Goal: Complete application form: Complete application form

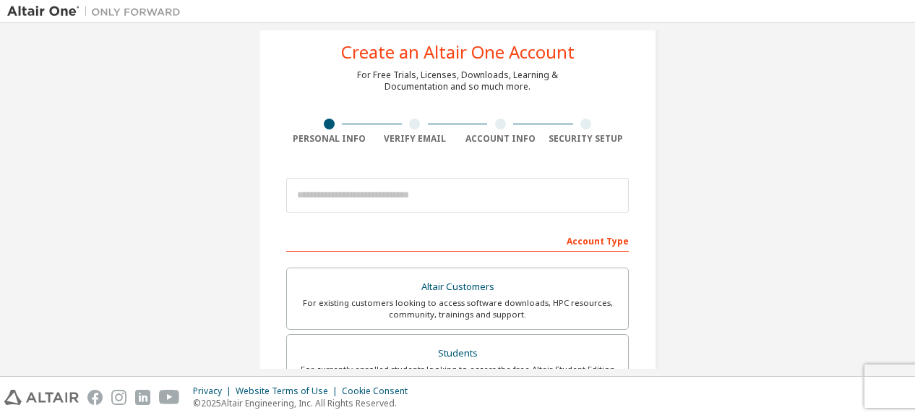
scroll to position [33, 0]
click at [359, 174] on div at bounding box center [457, 193] width 343 height 49
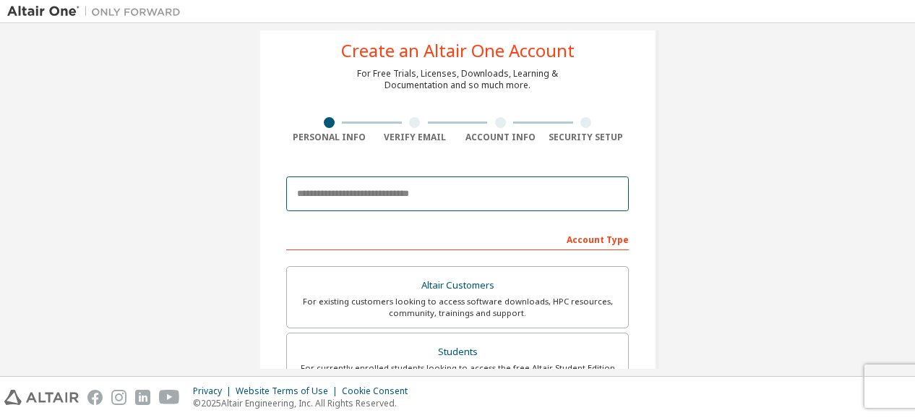
click at [358, 187] on input "email" at bounding box center [457, 193] width 343 height 35
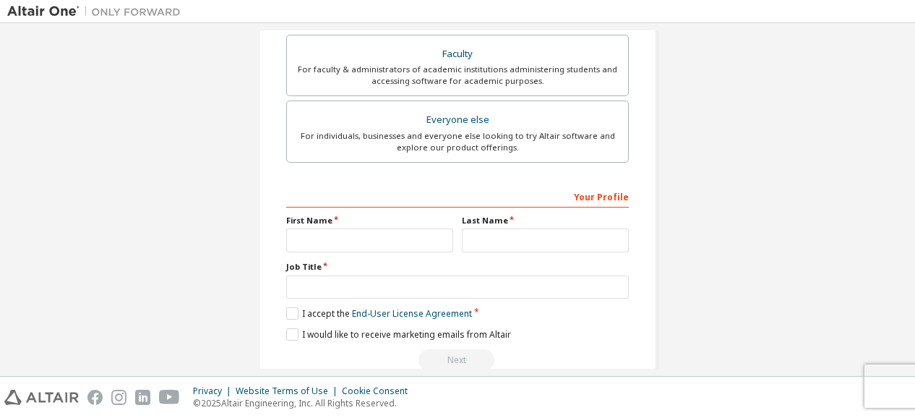
scroll to position [398, 0]
type input "**********"
click at [377, 234] on input "text" at bounding box center [369, 240] width 167 height 24
type input "*****"
click at [482, 239] on input "text" at bounding box center [545, 240] width 167 height 24
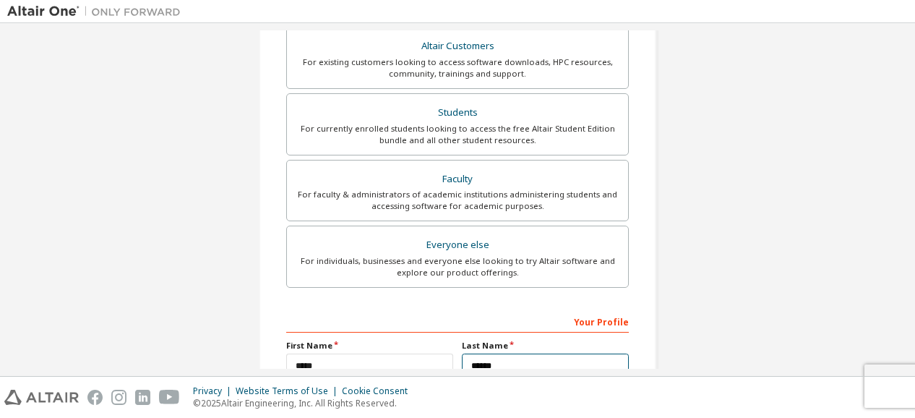
scroll to position [273, 0]
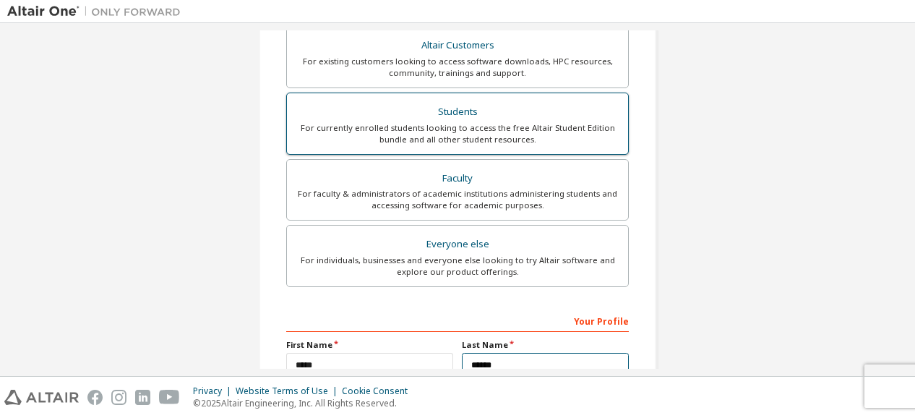
type input "******"
click at [529, 119] on div "Students" at bounding box center [458, 112] width 324 height 20
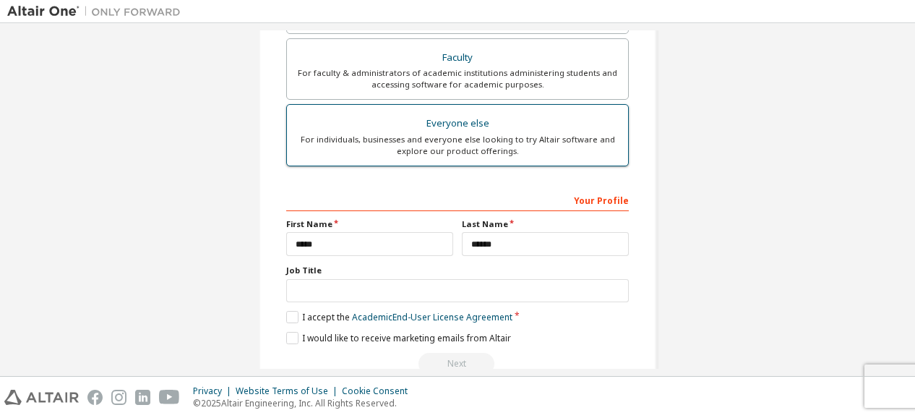
scroll to position [424, 0]
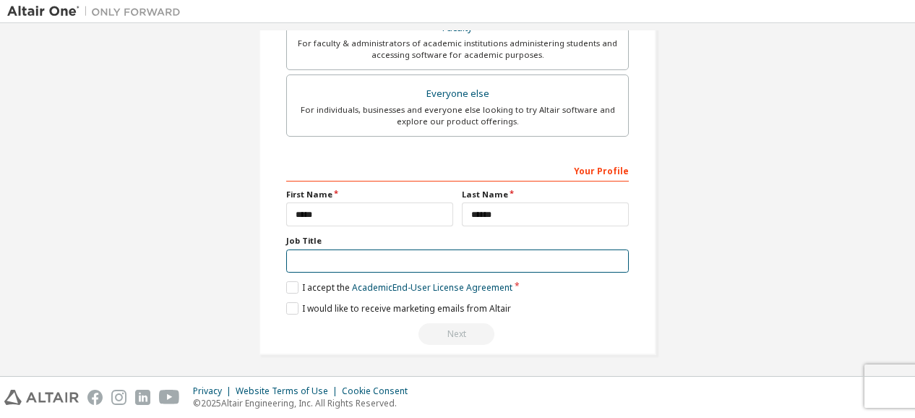
click at [376, 257] on input "text" at bounding box center [457, 261] width 343 height 24
drag, startPoint x: 393, startPoint y: 255, endPoint x: 282, endPoint y: 287, distance: 115.1
click at [286, 287] on div "Your Profile First Name ***** Last Name ****** Job Title Please provide State/P…" at bounding box center [457, 251] width 343 height 187
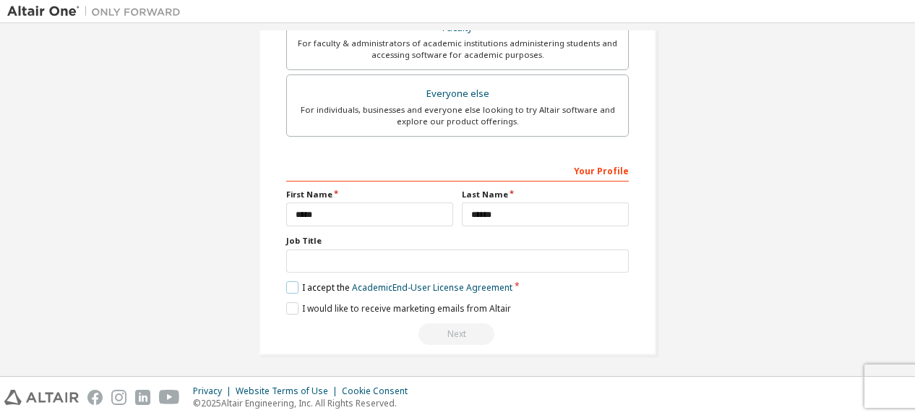
click at [286, 287] on label "I accept the Academic End-User License Agreement" at bounding box center [399, 287] width 226 height 12
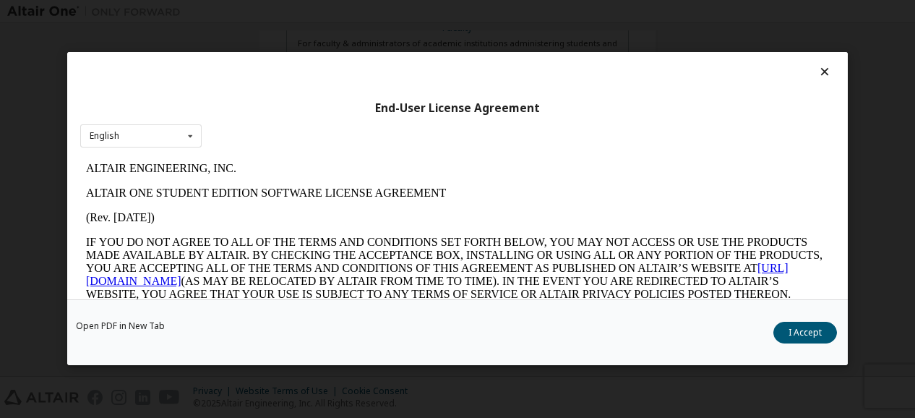
scroll to position [0, 0]
click at [823, 66] on icon at bounding box center [825, 71] width 15 height 13
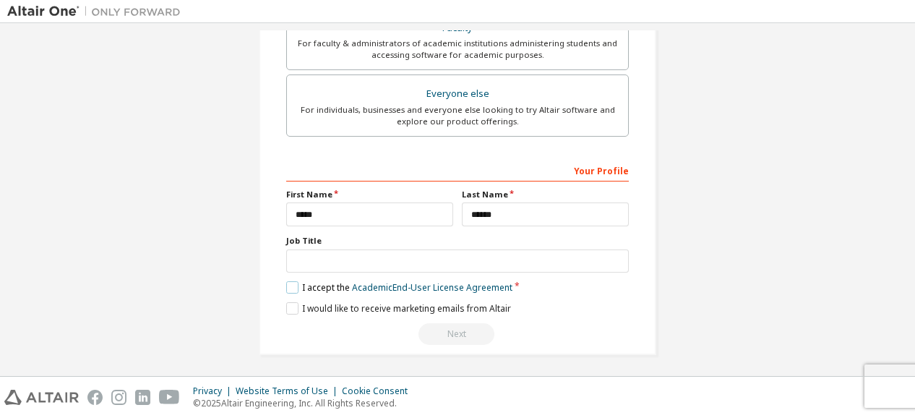
click at [292, 283] on label "I accept the Academic End-User License Agreement" at bounding box center [399, 287] width 226 height 12
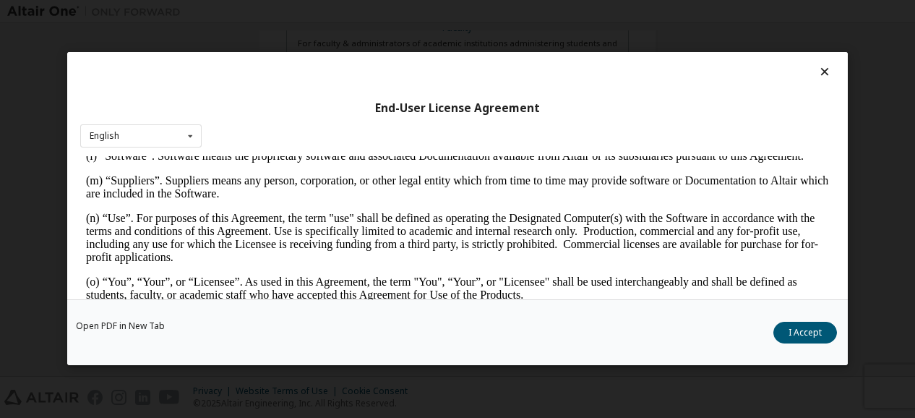
scroll to position [739, 0]
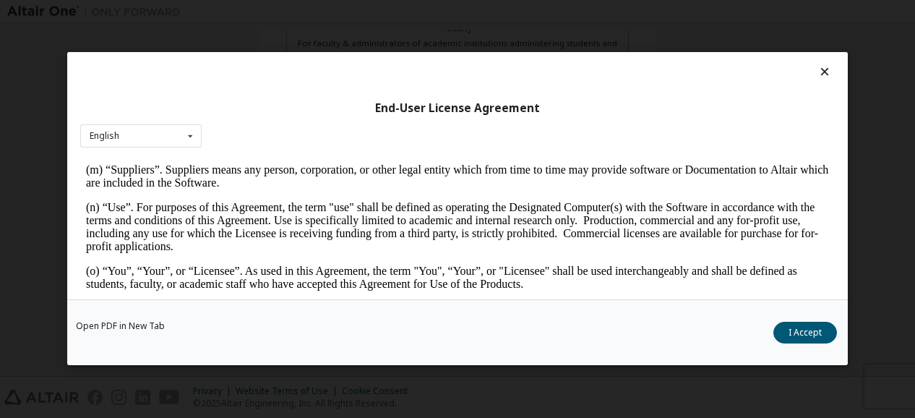
click at [818, 70] on icon at bounding box center [825, 71] width 15 height 13
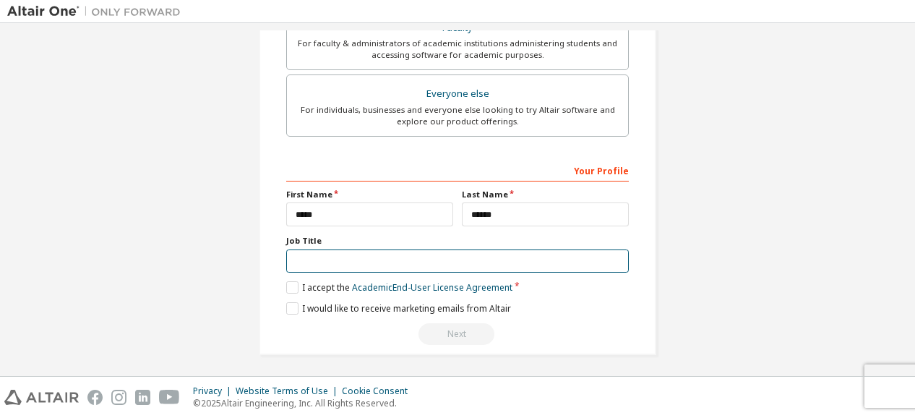
click at [330, 257] on input "text" at bounding box center [457, 261] width 343 height 24
type input "*******"
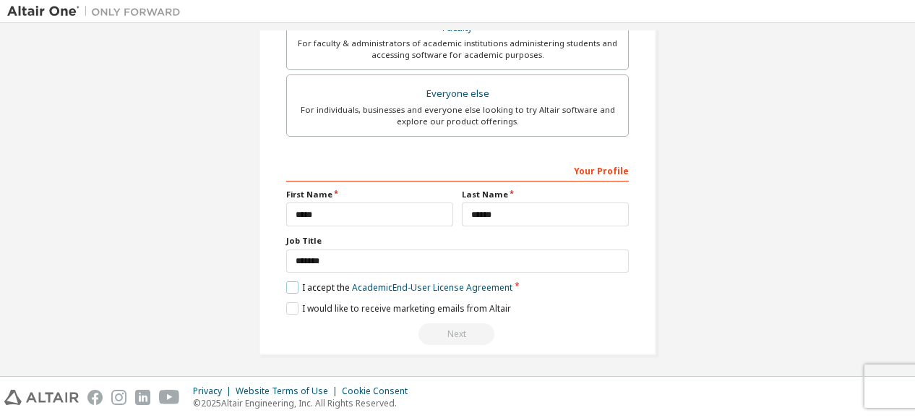
click at [288, 281] on label "I accept the Academic End-User License Agreement" at bounding box center [399, 287] width 226 height 12
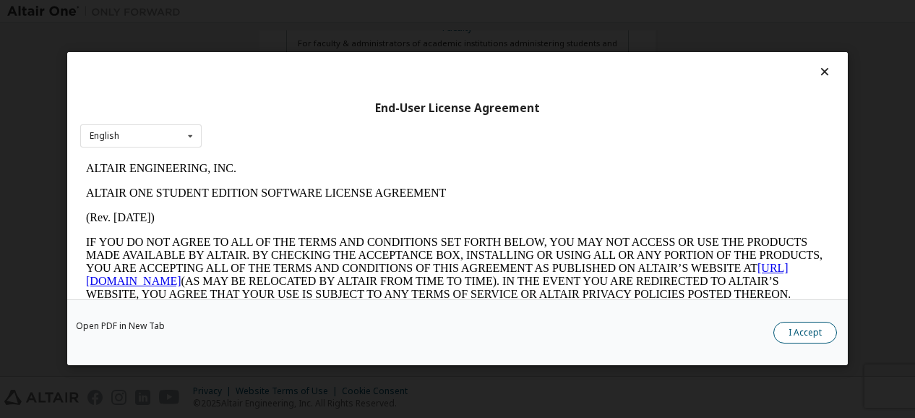
scroll to position [0, 0]
click at [815, 330] on button "I Accept" at bounding box center [806, 334] width 64 height 22
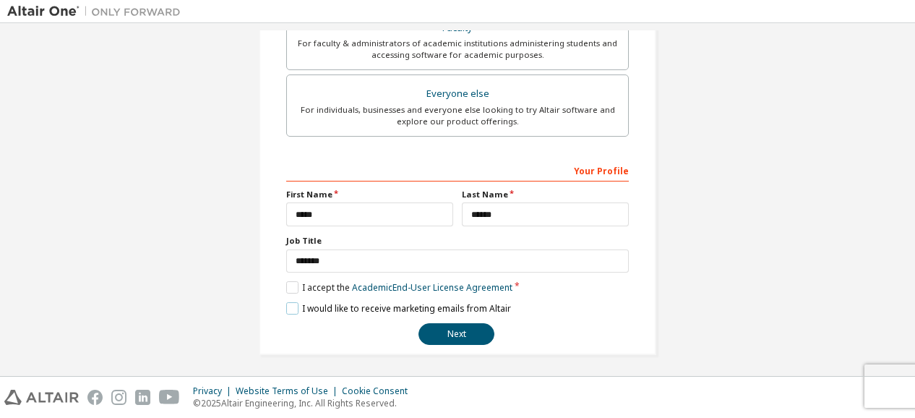
click at [286, 305] on label "I would like to receive marketing emails from Altair" at bounding box center [398, 308] width 225 height 12
click at [438, 326] on button "Next" at bounding box center [457, 334] width 76 height 22
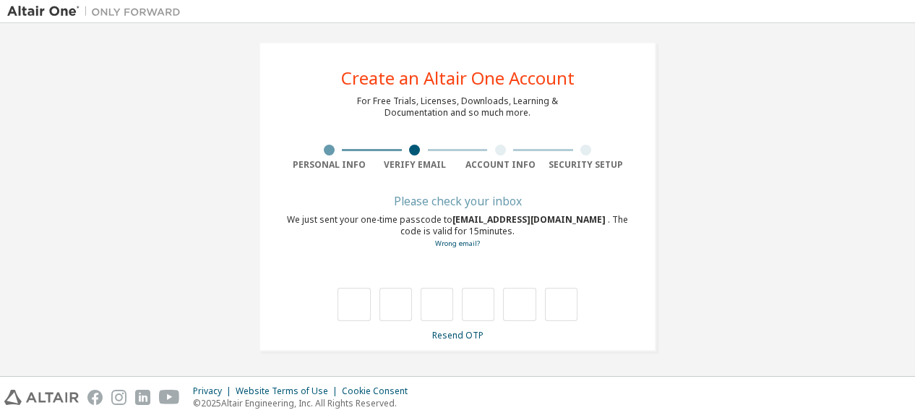
scroll to position [6, 0]
type input "*"
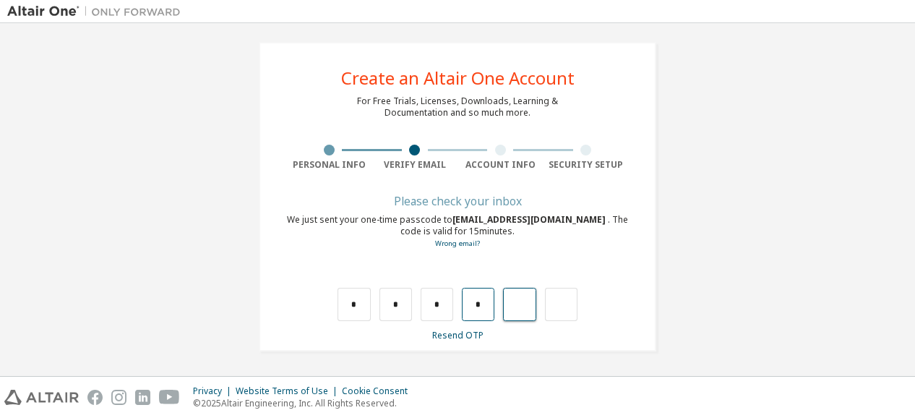
type input "*"
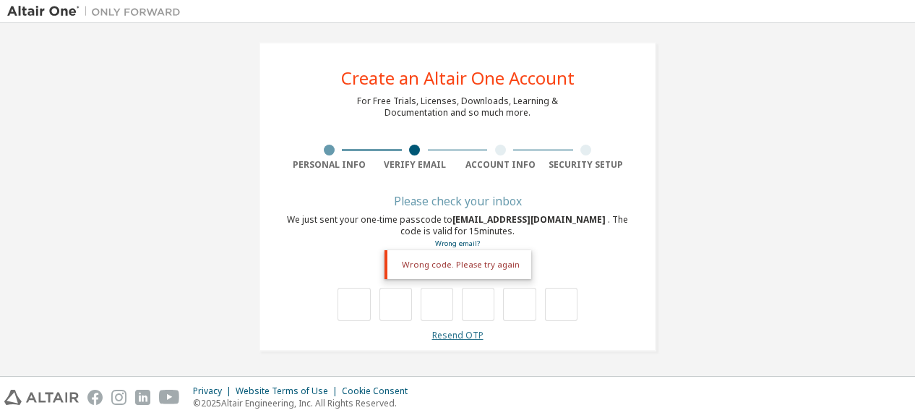
click at [445, 336] on link "Resend OTP" at bounding box center [457, 335] width 51 height 12
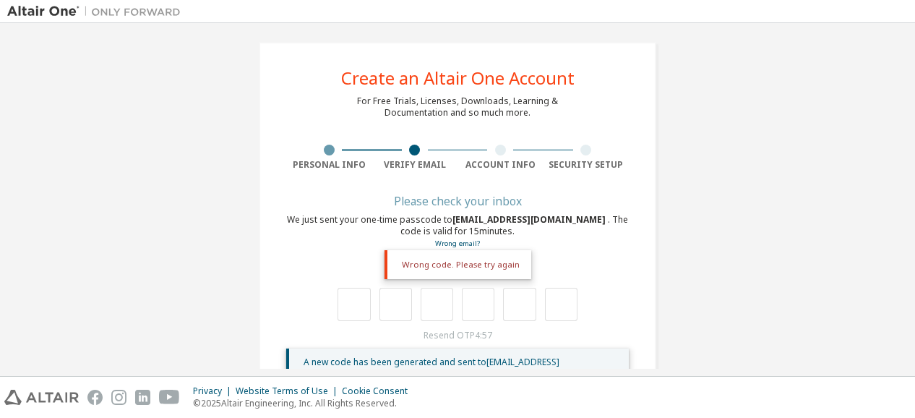
click at [349, 246] on div "We just sent your one-time passcode to moreshwarpk@jdcoem.ac.in . The code is v…" at bounding box center [457, 231] width 343 height 35
click at [417, 266] on div "Wrong code. Please try again" at bounding box center [458, 264] width 147 height 29
click at [358, 301] on input "text" at bounding box center [354, 304] width 33 height 33
type input "*"
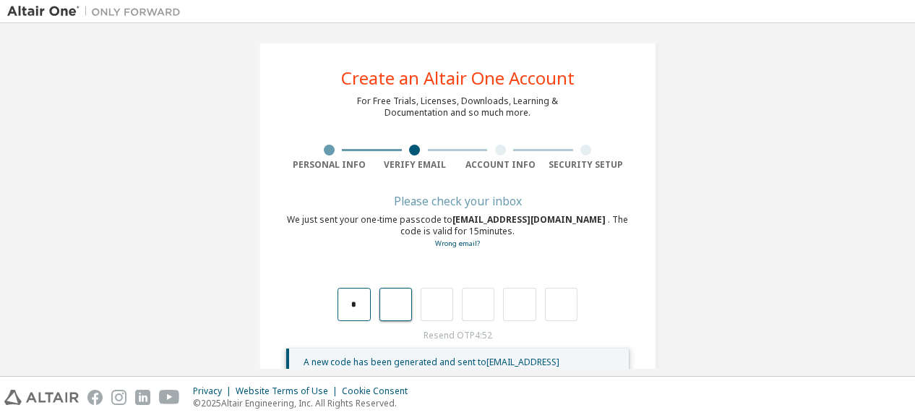
type input "*"
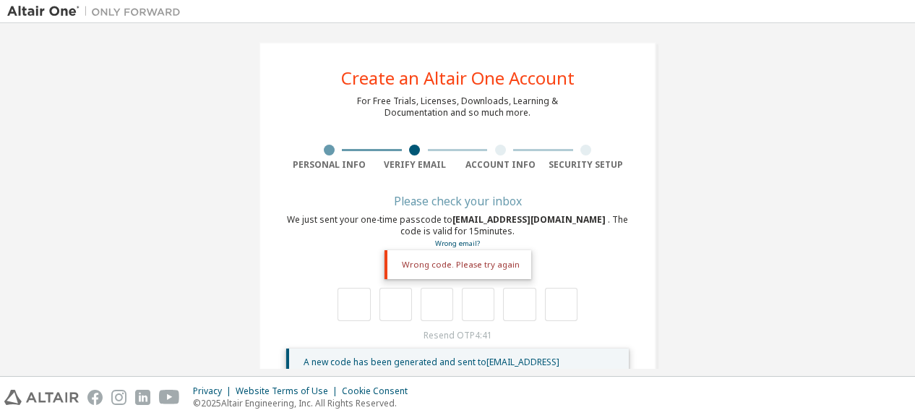
scroll to position [62, 0]
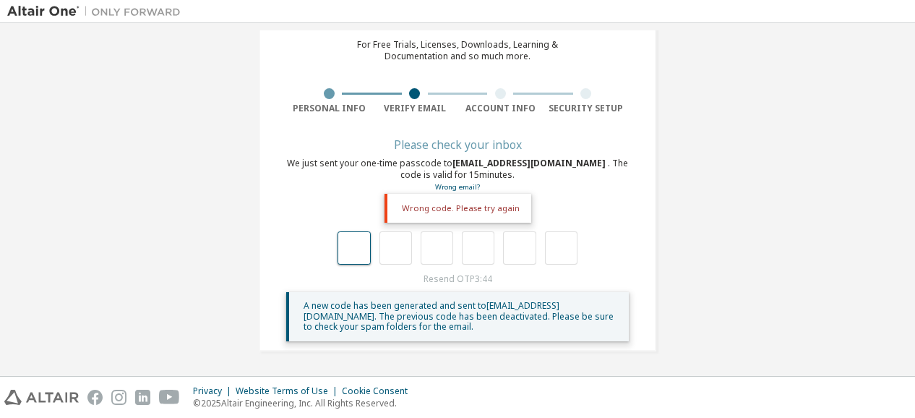
click at [367, 244] on input "text" at bounding box center [354, 247] width 33 height 33
type input "*"
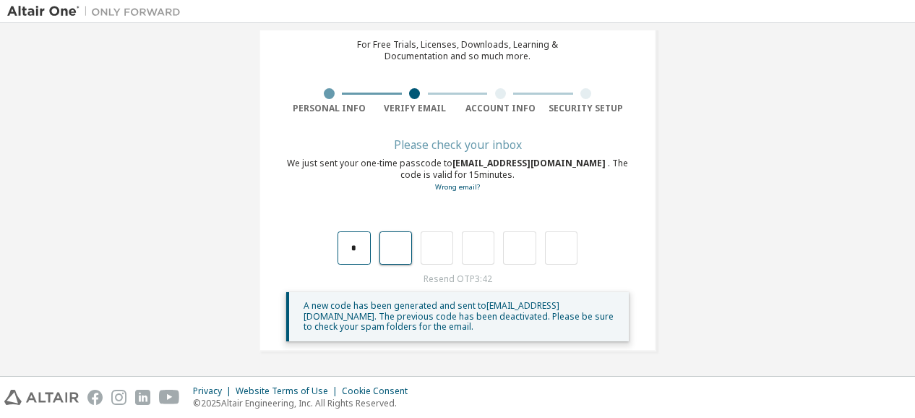
type input "*"
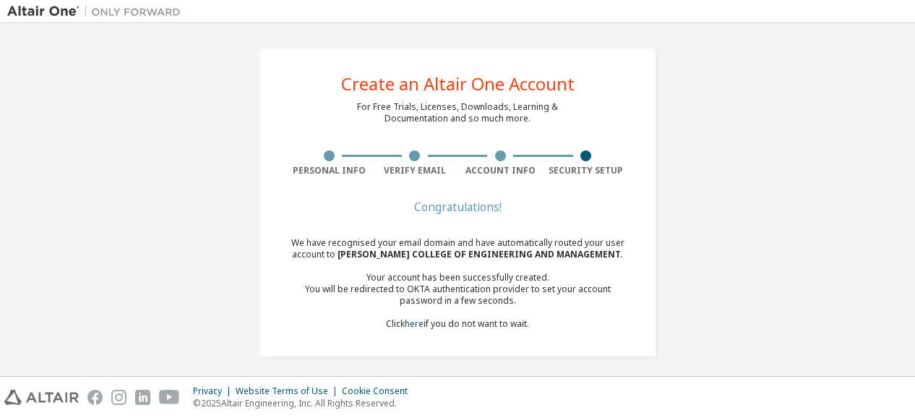
scroll to position [6, 0]
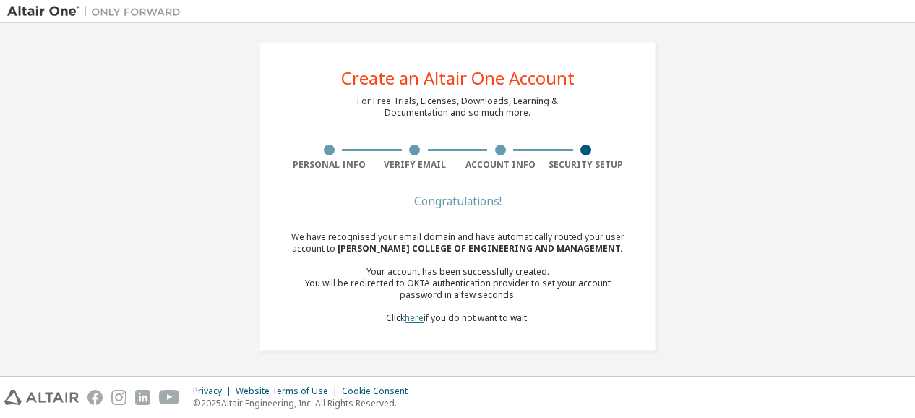
click at [405, 320] on link "here" at bounding box center [414, 318] width 19 height 12
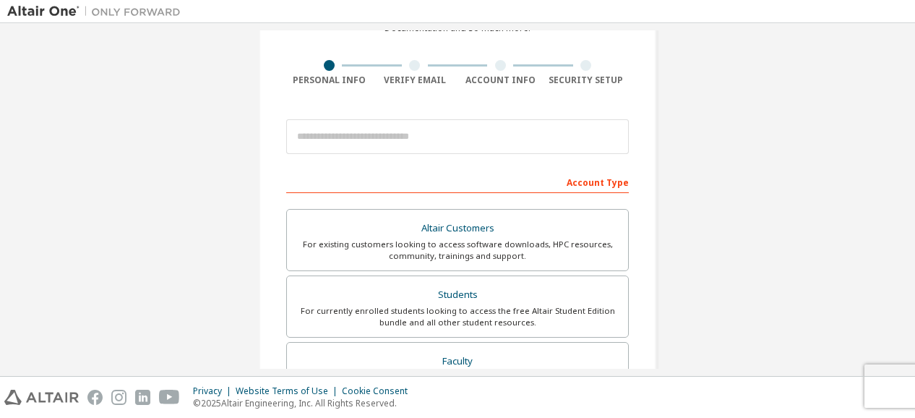
scroll to position [91, 0]
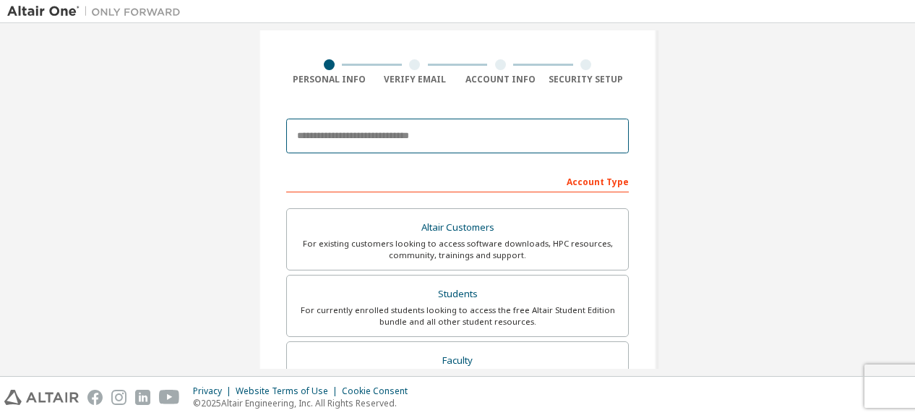
click at [424, 138] on input "email" at bounding box center [457, 136] width 343 height 35
type input "**********"
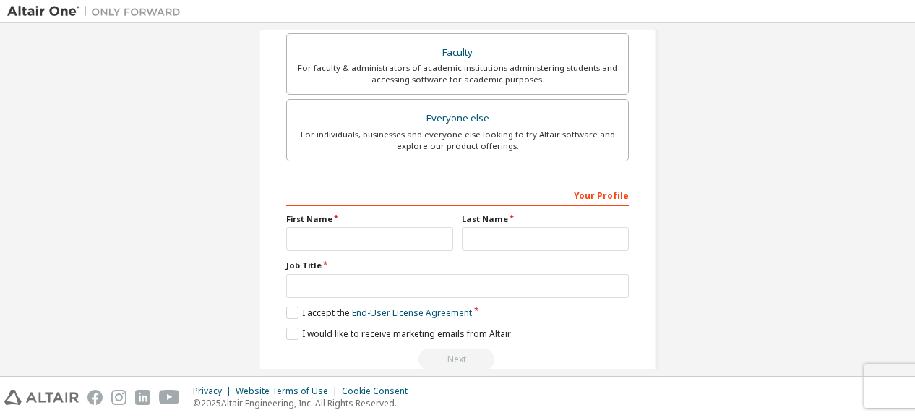
scroll to position [445, 0]
click at [418, 236] on input "text" at bounding box center [369, 238] width 167 height 24
type input "*****"
click at [472, 239] on input "text" at bounding box center [545, 238] width 167 height 24
type input "******"
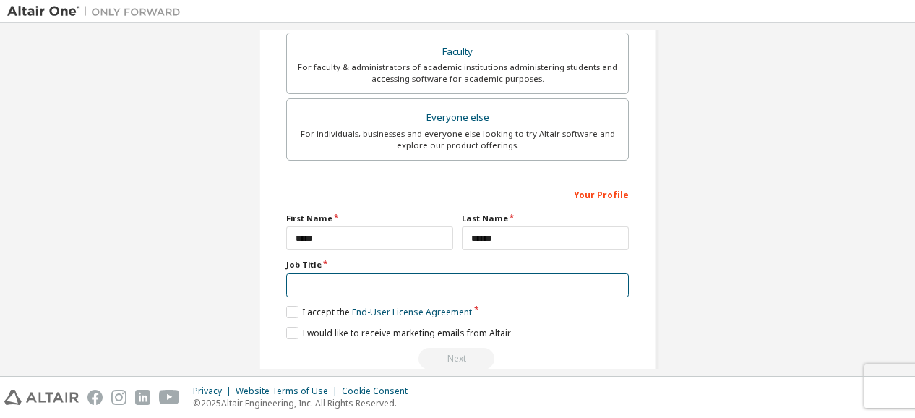
click at [442, 283] on input "text" at bounding box center [457, 285] width 343 height 24
type input "*******"
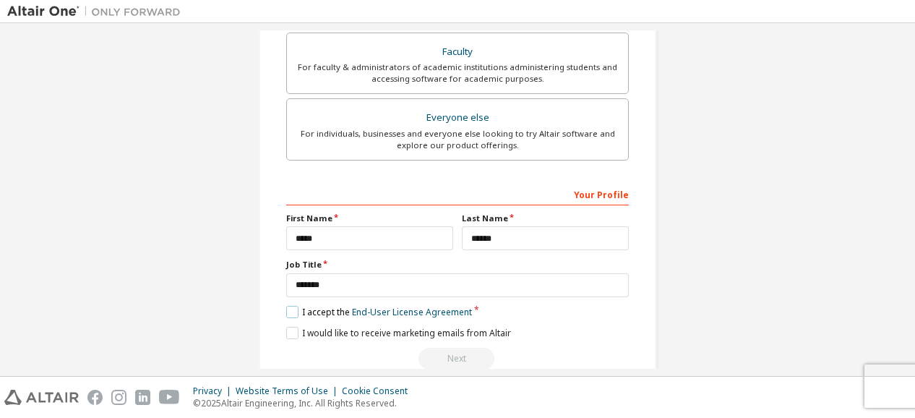
click at [292, 309] on label "I accept the End-User License Agreement" at bounding box center [379, 312] width 186 height 12
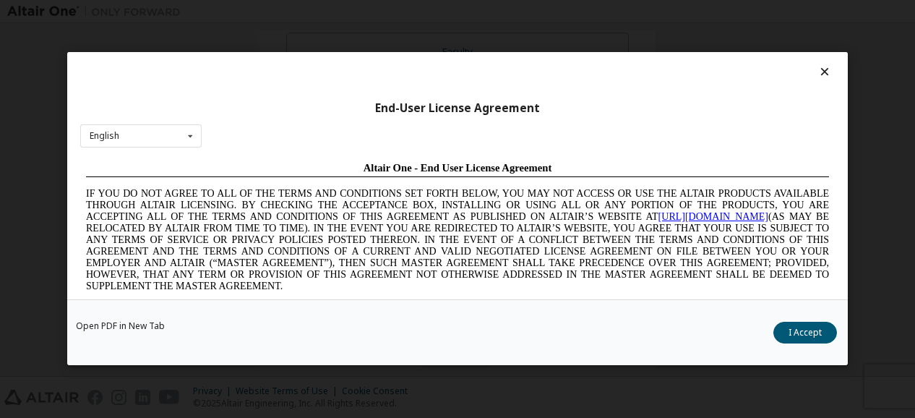
scroll to position [0, 0]
click at [781, 336] on button "I Accept" at bounding box center [806, 334] width 64 height 22
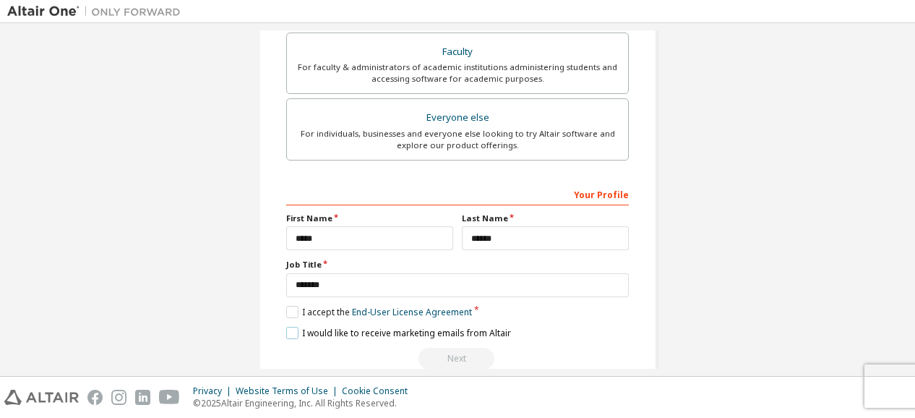
click at [292, 327] on label "I would like to receive marketing emails from Altair" at bounding box center [398, 333] width 225 height 12
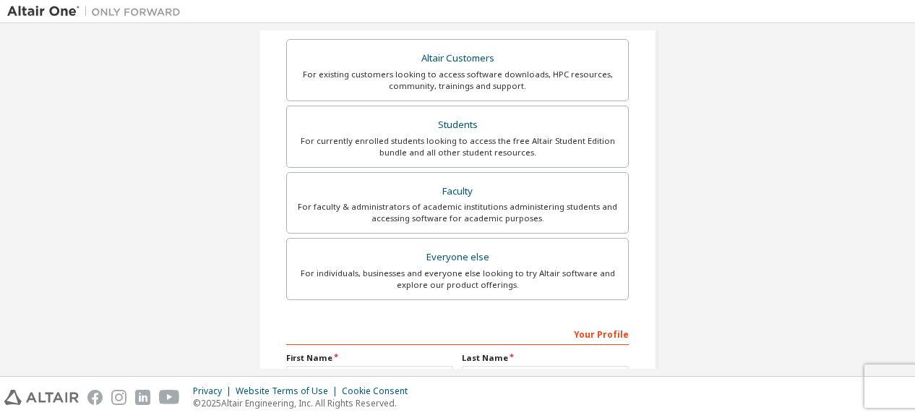
scroll to position [284, 0]
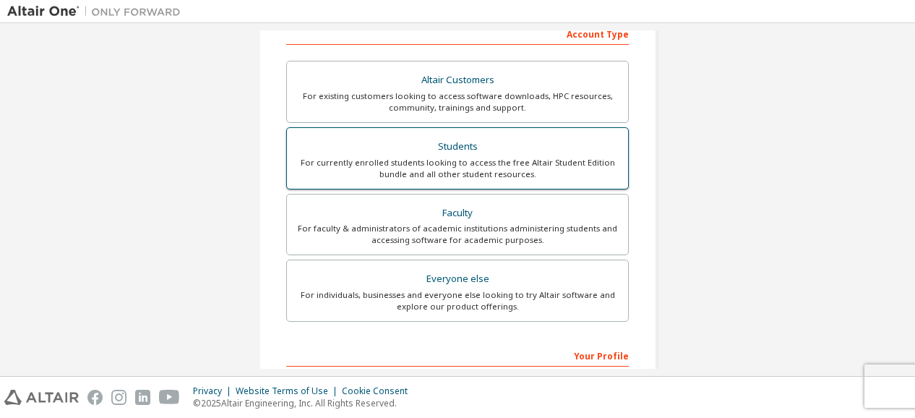
click at [419, 180] on label "Students For currently enrolled students looking to access the free Altair Stud…" at bounding box center [457, 158] width 343 height 62
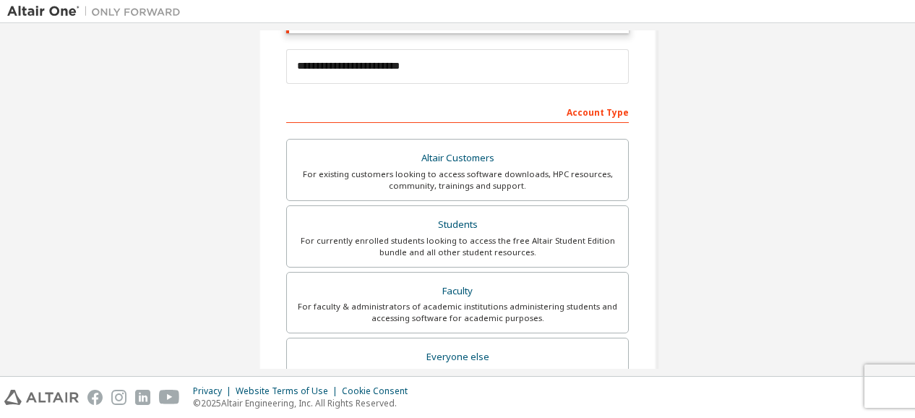
scroll to position [207, 0]
click at [462, 111] on div "Account Type" at bounding box center [457, 110] width 343 height 23
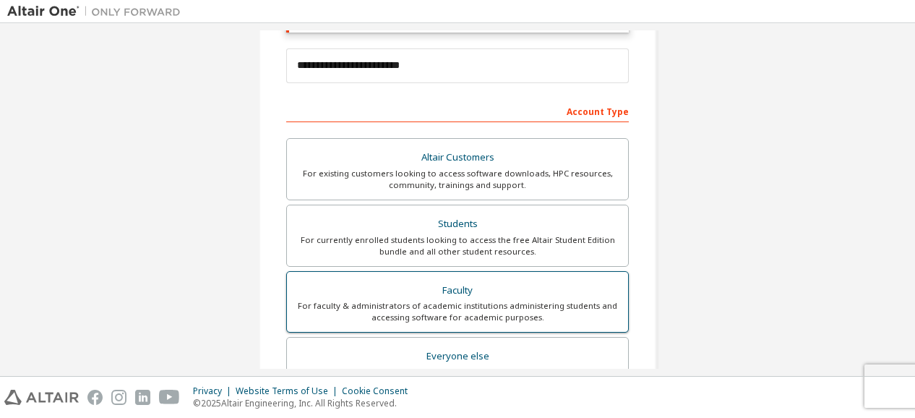
scroll to position [469, 0]
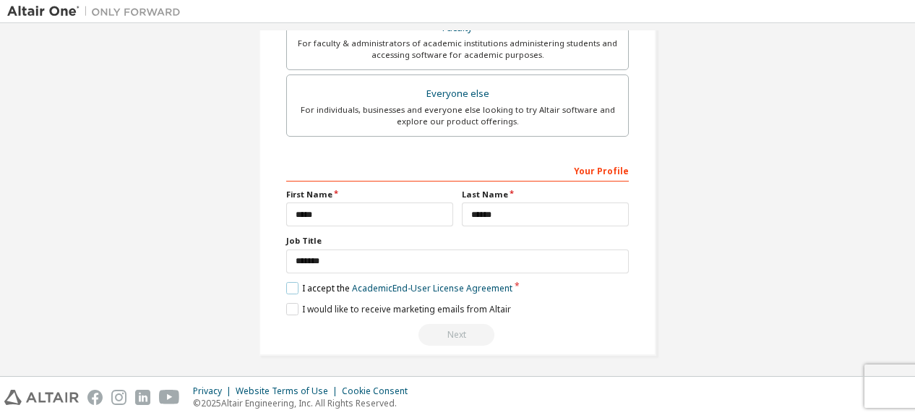
click at [289, 283] on label "I accept the Academic End-User License Agreement" at bounding box center [399, 288] width 226 height 12
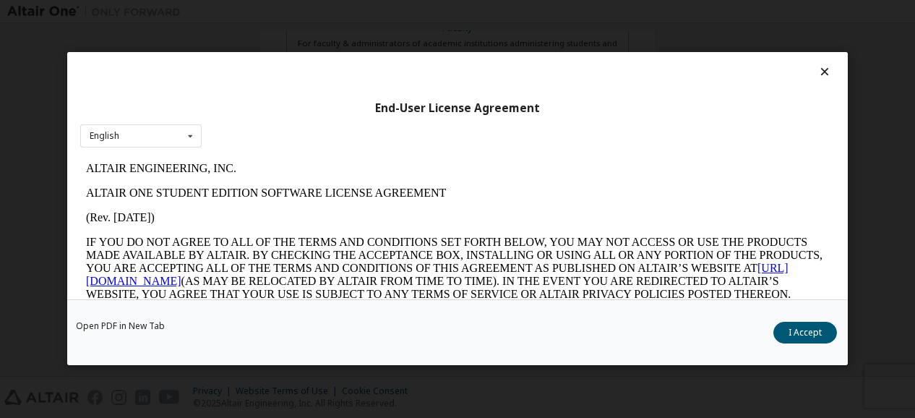
scroll to position [0, 0]
click at [824, 329] on button "I Accept" at bounding box center [806, 334] width 64 height 22
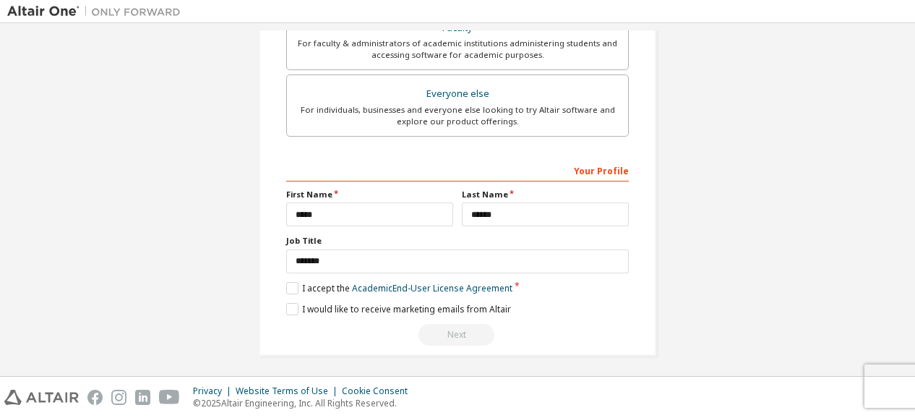
click at [456, 332] on div "Next" at bounding box center [457, 335] width 343 height 22
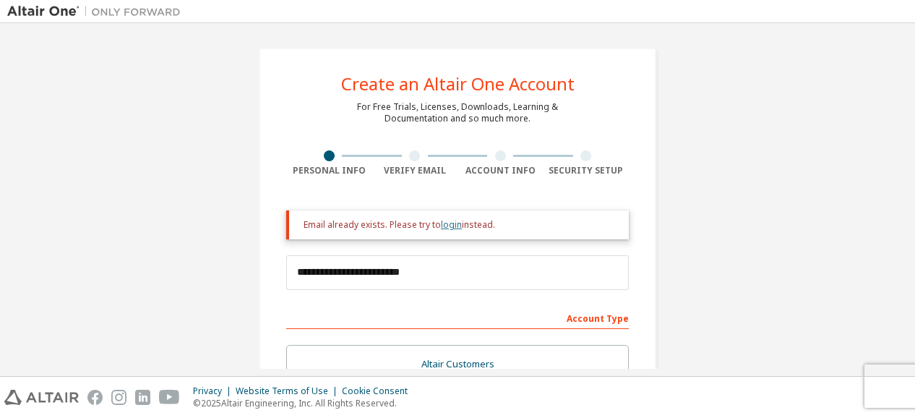
click at [445, 223] on link "login" at bounding box center [451, 224] width 21 height 12
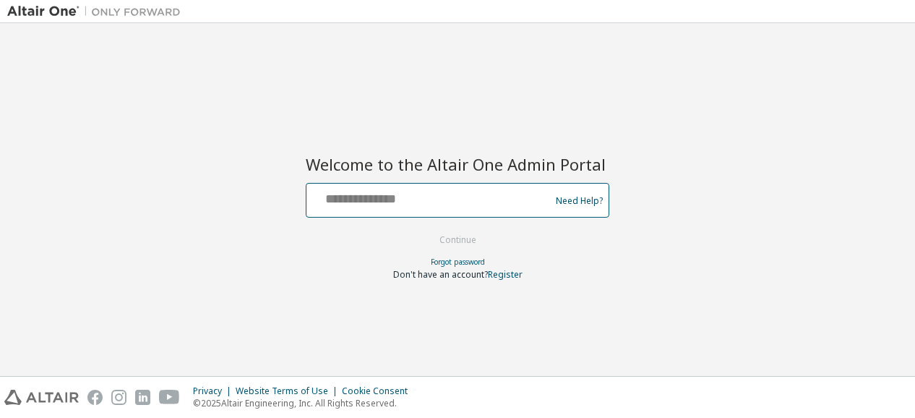
click at [431, 203] on input "text" at bounding box center [430, 197] width 236 height 21
type input "**********"
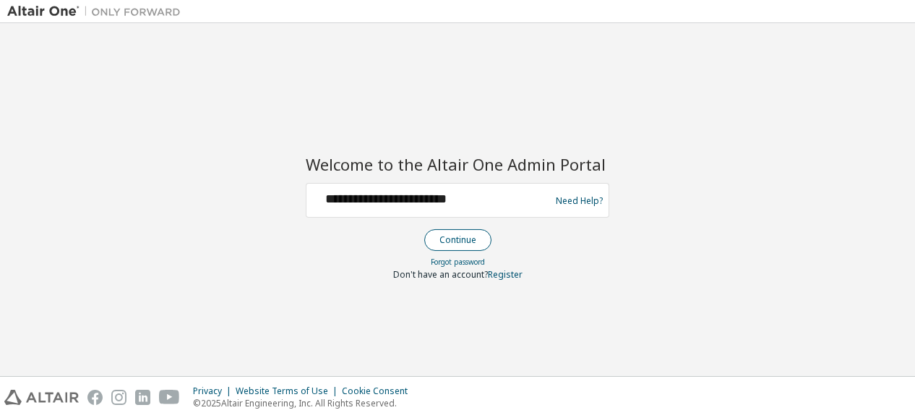
click at [450, 232] on button "Continue" at bounding box center [457, 240] width 67 height 22
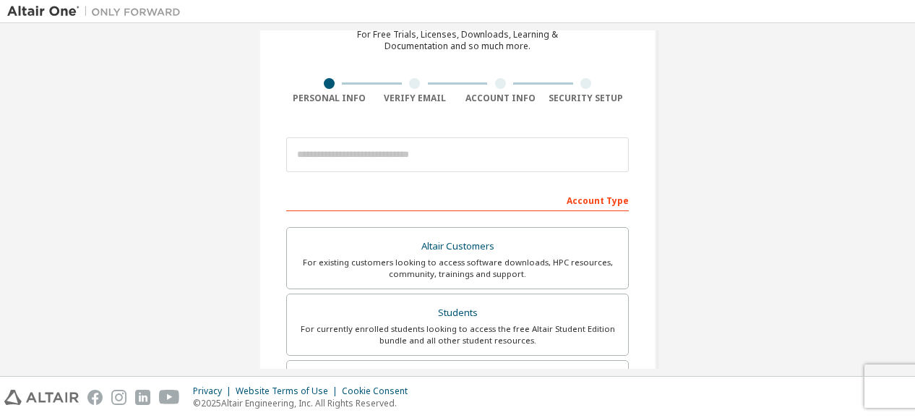
scroll to position [70, 0]
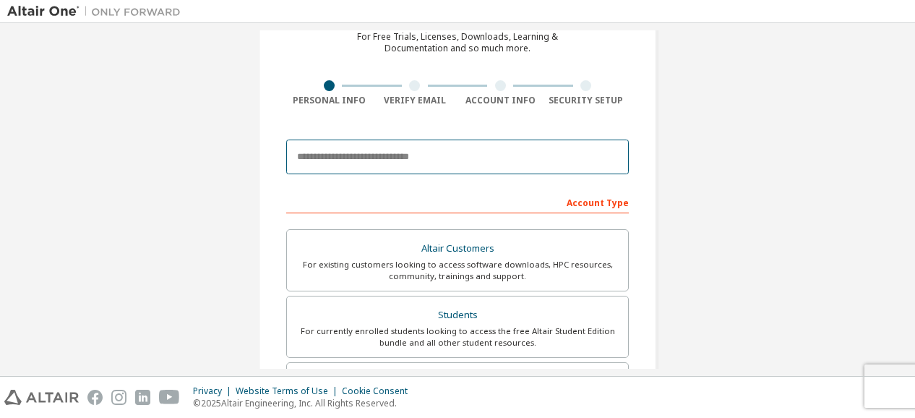
click at [494, 155] on input "email" at bounding box center [457, 157] width 343 height 35
type input "**********"
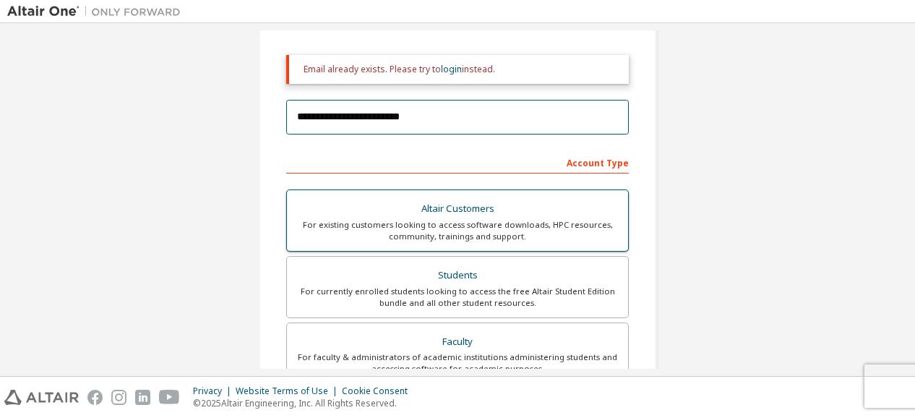
scroll to position [166, 0]
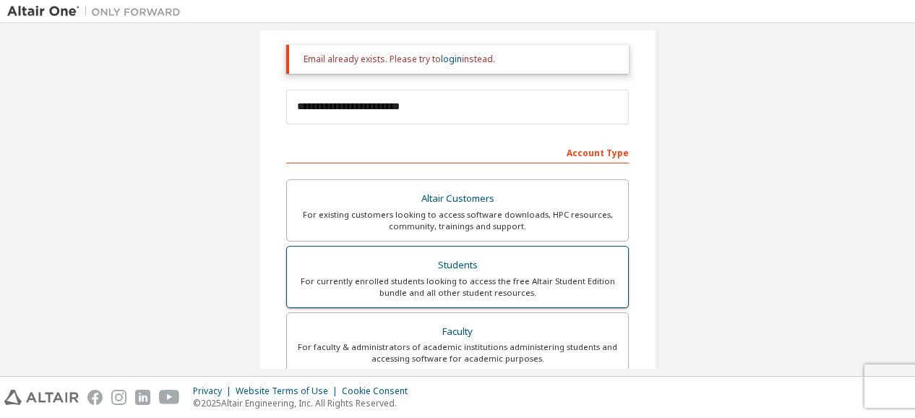
click at [461, 260] on div "Students" at bounding box center [458, 265] width 324 height 20
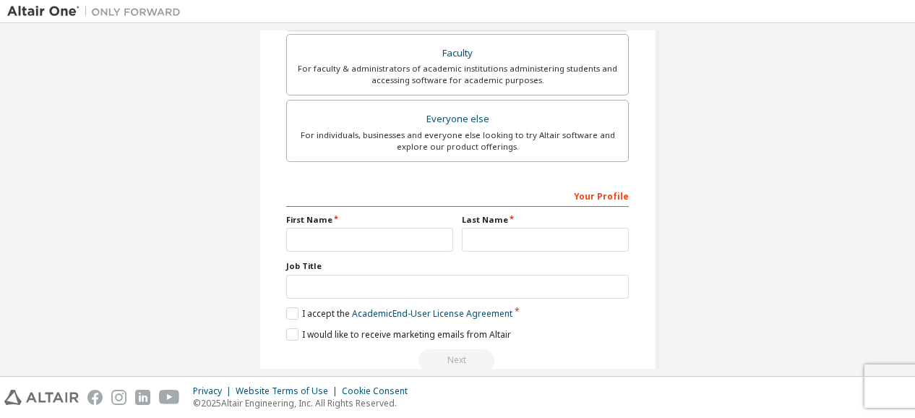
scroll to position [469, 0]
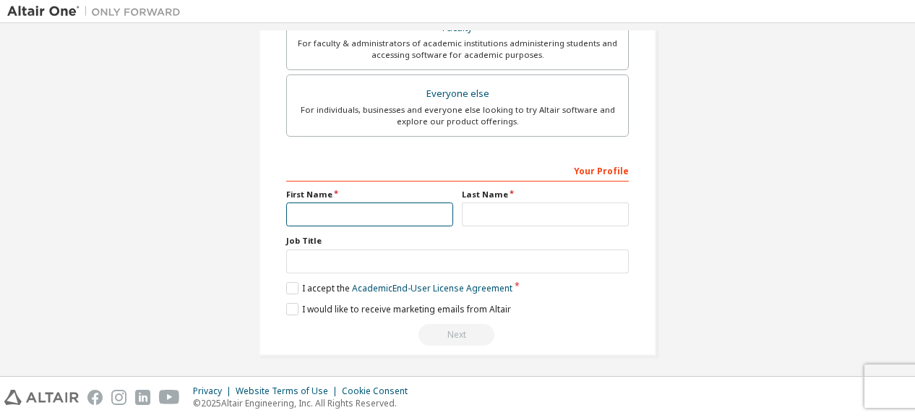
click at [435, 221] on input "text" at bounding box center [369, 214] width 167 height 24
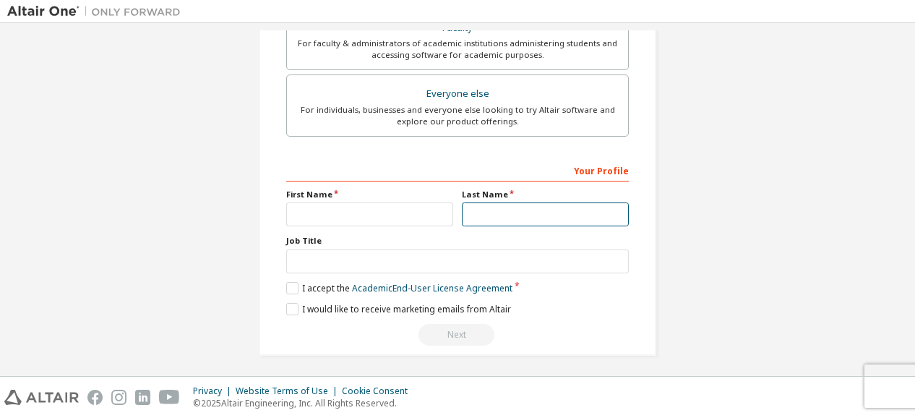
click at [482, 213] on input "text" at bounding box center [545, 214] width 167 height 24
type input "******"
click at [417, 197] on div "First Name" at bounding box center [370, 208] width 176 height 38
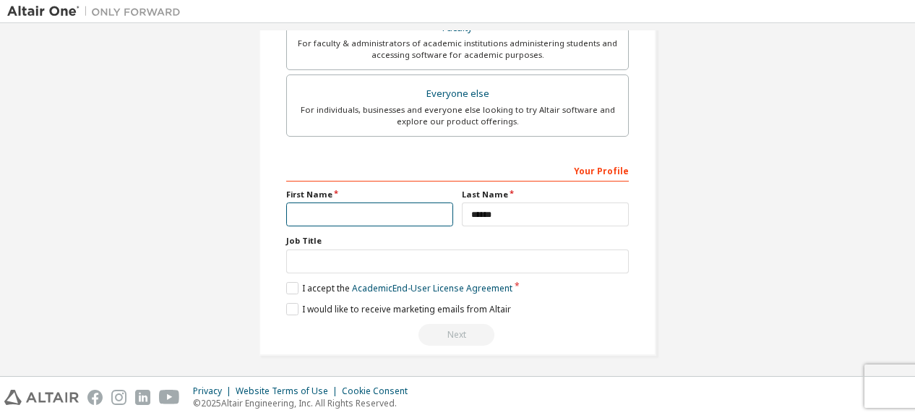
click at [417, 202] on input "text" at bounding box center [369, 214] width 167 height 24
type input "*****"
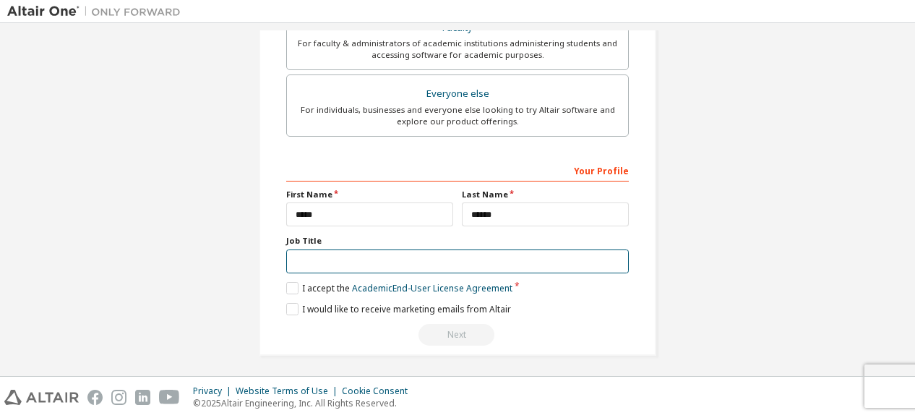
click at [388, 260] on input "text" at bounding box center [457, 261] width 343 height 24
type input "*******"
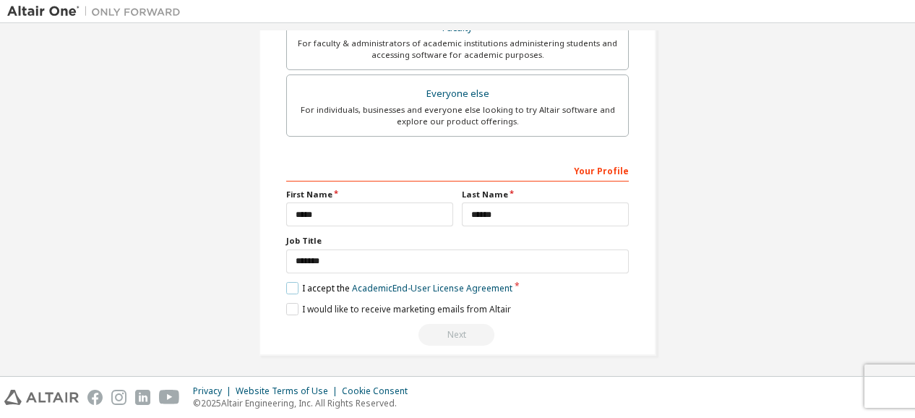
click at [287, 283] on label "I accept the Academic End-User License Agreement" at bounding box center [399, 288] width 226 height 12
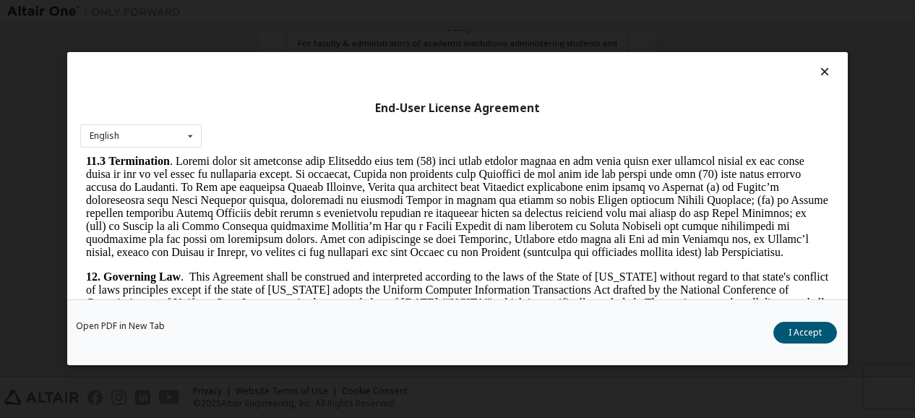
scroll to position [2420, 0]
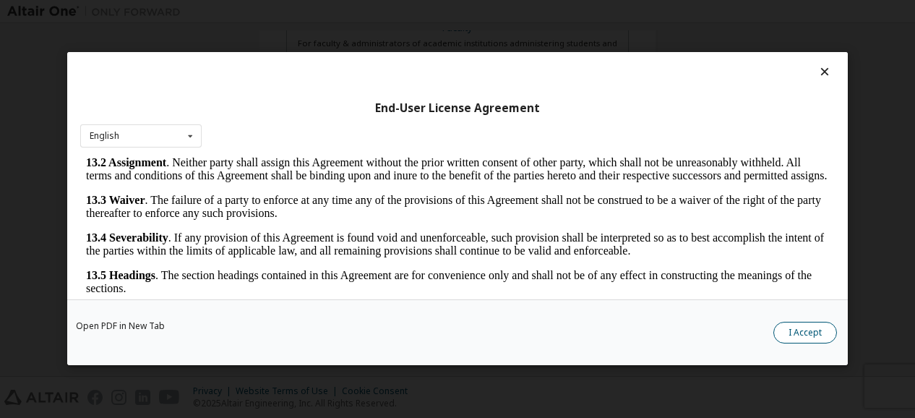
click at [808, 326] on button "I Accept" at bounding box center [806, 334] width 64 height 22
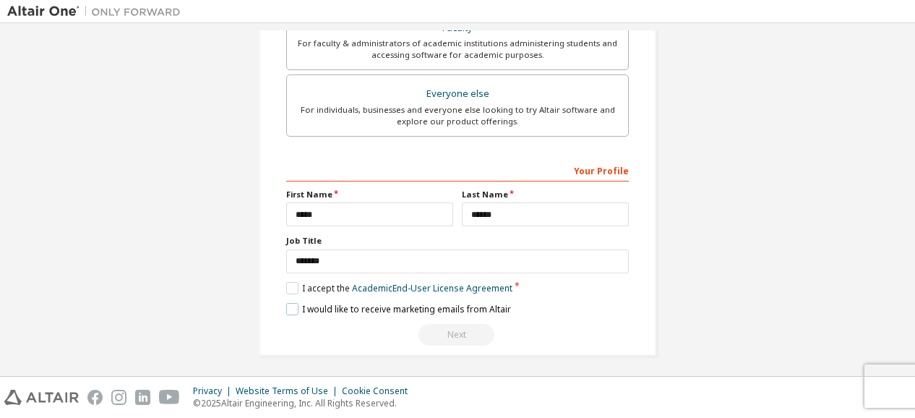
click at [288, 309] on label "I would like to receive marketing emails from Altair" at bounding box center [398, 309] width 225 height 12
click at [434, 332] on div "Next" at bounding box center [457, 335] width 343 height 22
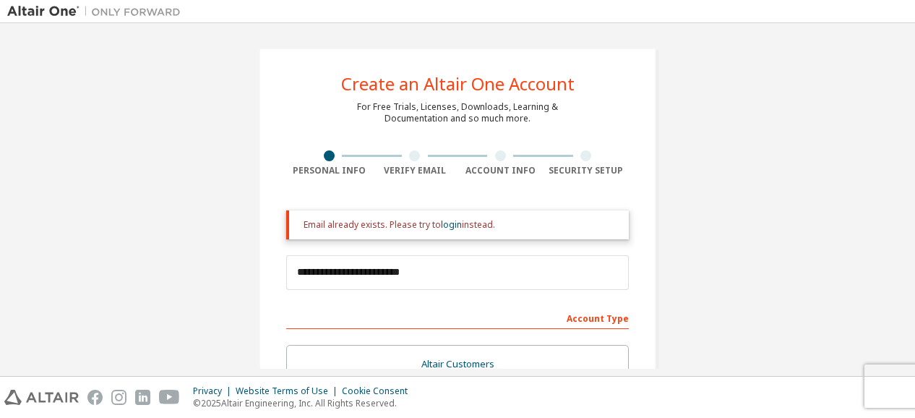
scroll to position [469, 0]
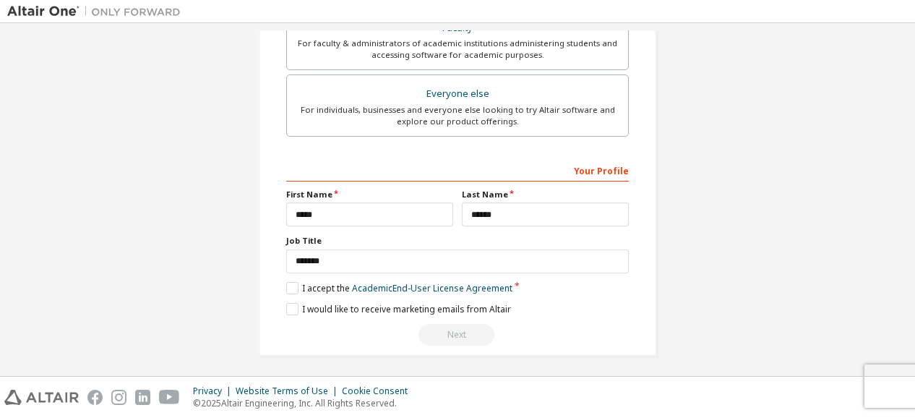
click at [454, 326] on div "Next" at bounding box center [457, 335] width 343 height 22
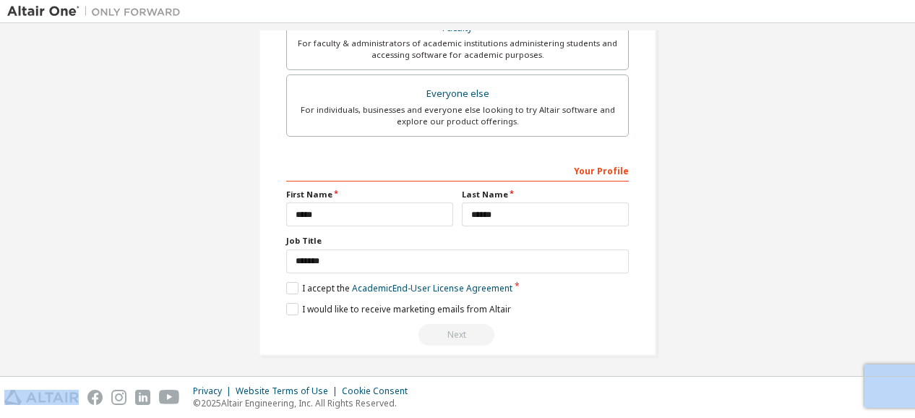
click at [454, 326] on div "Next" at bounding box center [457, 335] width 343 height 22
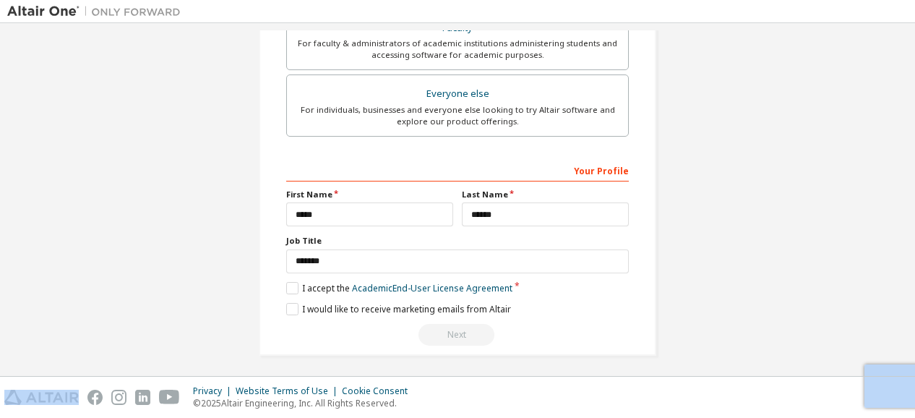
click at [454, 326] on div "Next" at bounding box center [457, 335] width 343 height 22
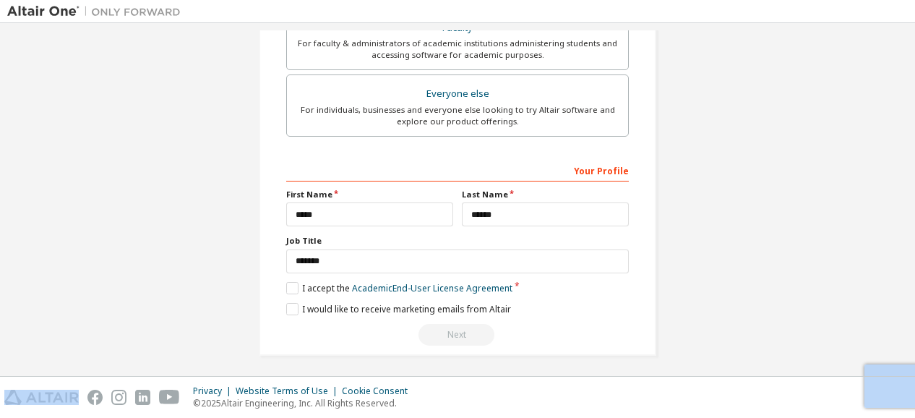
click at [454, 326] on div "Next" at bounding box center [457, 335] width 343 height 22
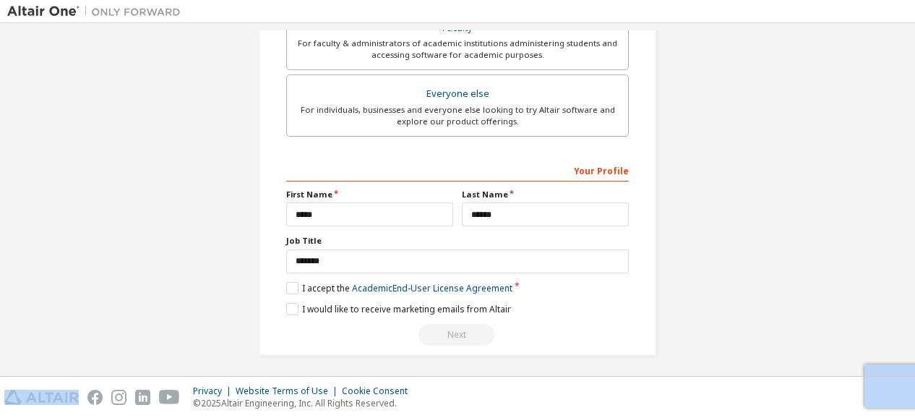
click at [454, 326] on div "Next" at bounding box center [457, 335] width 343 height 22
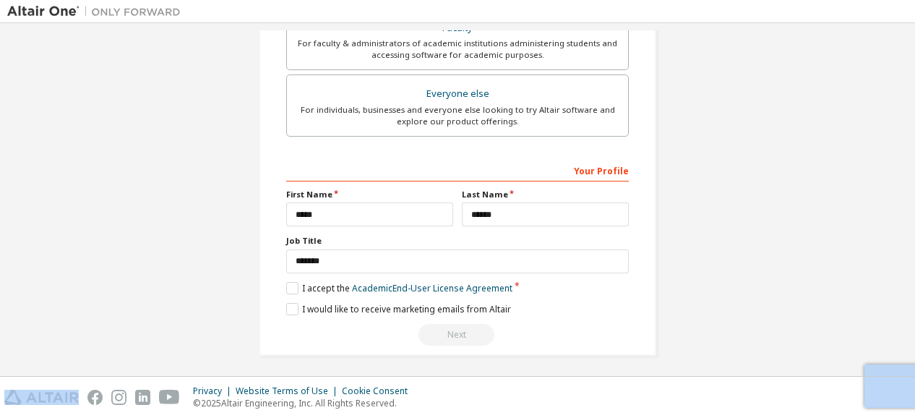
click at [454, 326] on div "Next" at bounding box center [457, 335] width 343 height 22
click at [454, 324] on div "Next" at bounding box center [457, 335] width 343 height 22
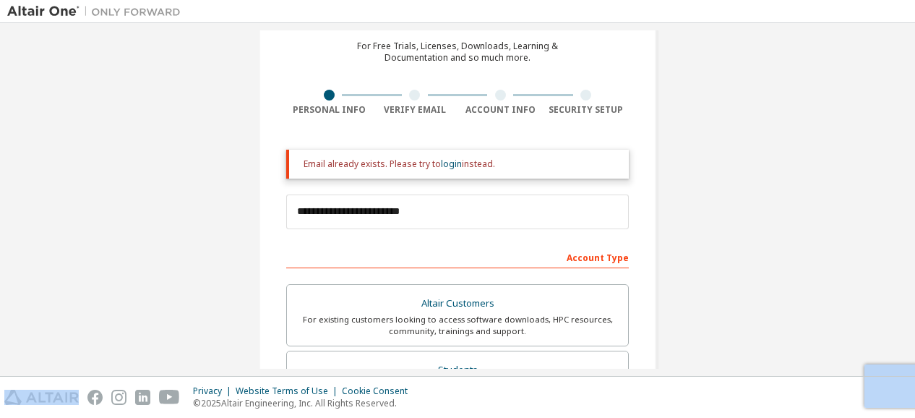
scroll to position [60, 0]
click at [422, 108] on div "Verify Email" at bounding box center [415, 111] width 86 height 12
click at [498, 95] on div at bounding box center [500, 95] width 11 height 11
click at [564, 100] on div at bounding box center [587, 95] width 86 height 11
click at [450, 161] on link "login" at bounding box center [451, 164] width 21 height 12
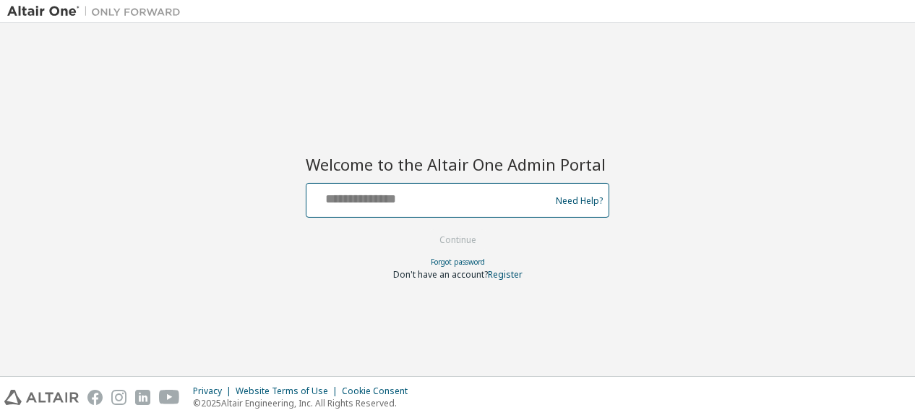
click at [416, 200] on input "text" at bounding box center [430, 197] width 236 height 21
type input "**********"
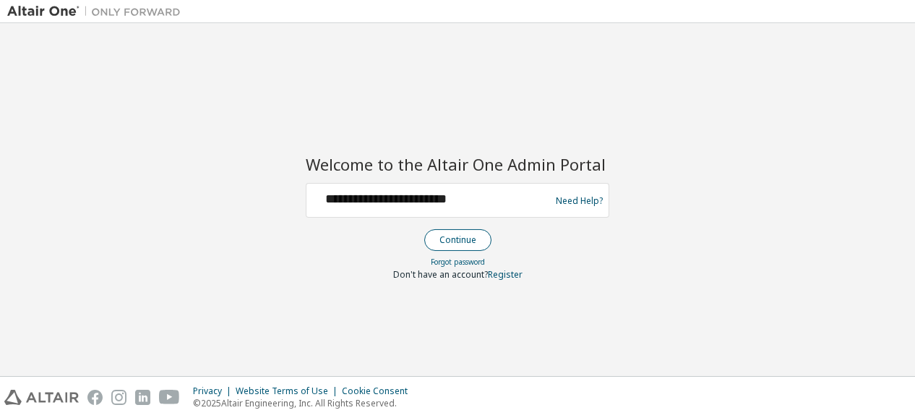
click at [445, 236] on button "Continue" at bounding box center [457, 240] width 67 height 22
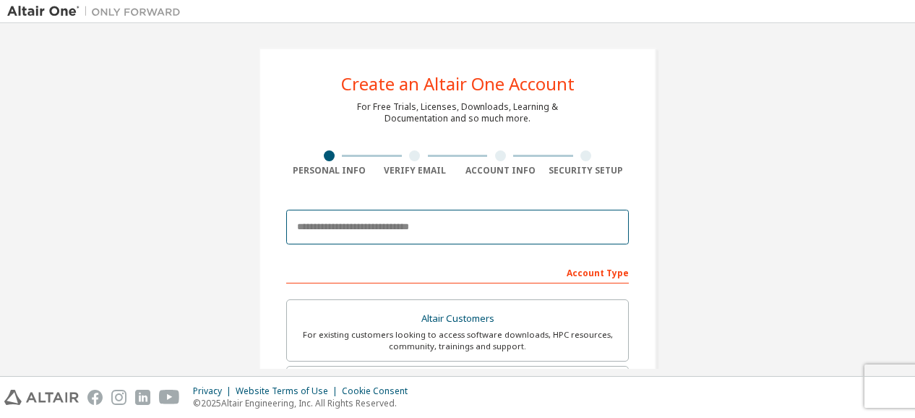
click at [423, 239] on input "email" at bounding box center [457, 227] width 343 height 35
type input "**********"
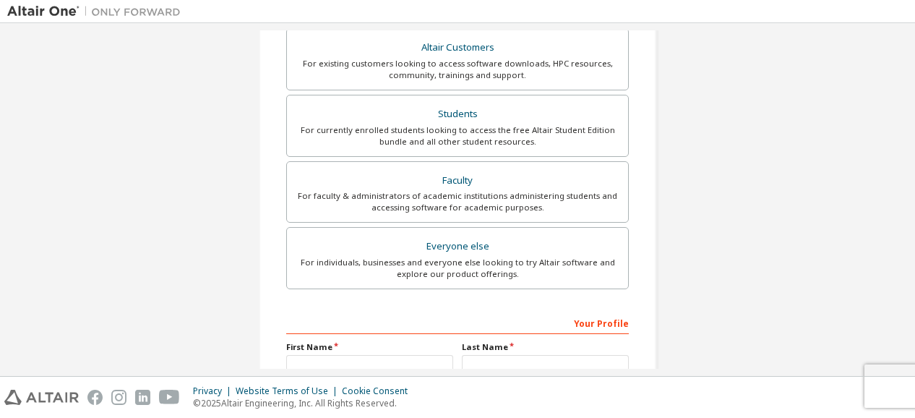
scroll to position [327, 0]
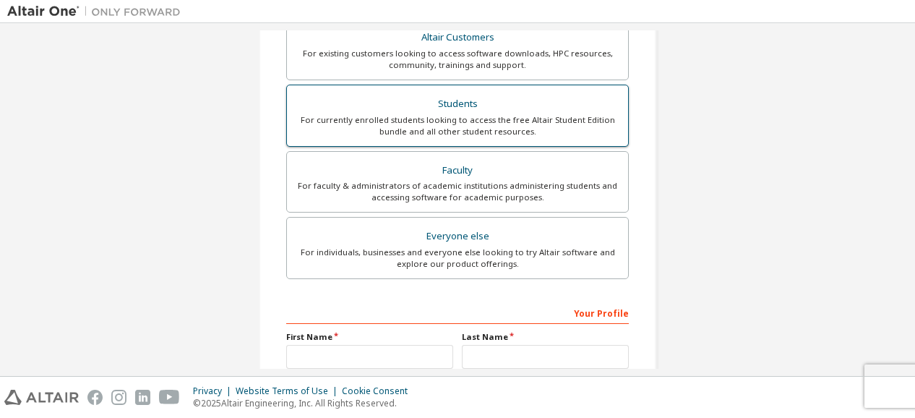
click at [453, 85] on label "Students For currently enrolled students looking to access the free Altair Stud…" at bounding box center [457, 116] width 343 height 62
click at [318, 339] on div "First Name" at bounding box center [370, 350] width 176 height 38
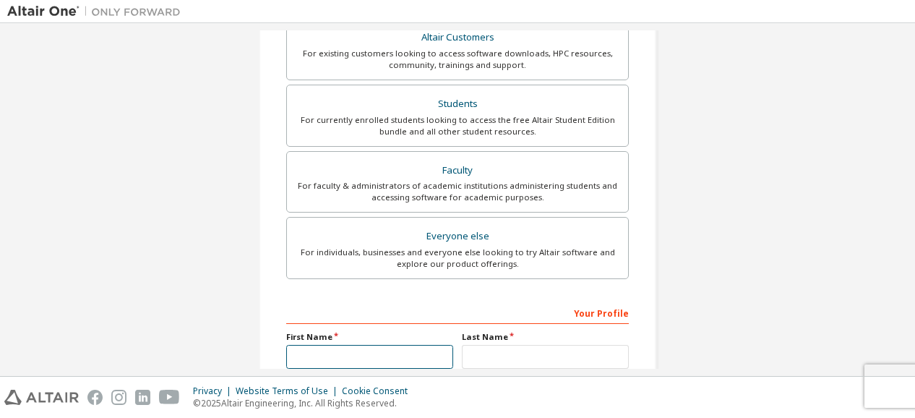
click at [317, 345] on input "text" at bounding box center [369, 357] width 167 height 24
type input "*****"
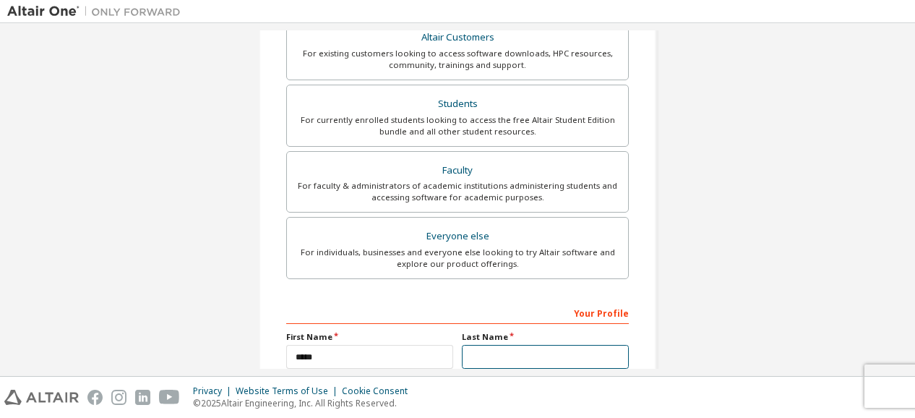
click at [468, 349] on input "text" at bounding box center [545, 357] width 167 height 24
type input "******"
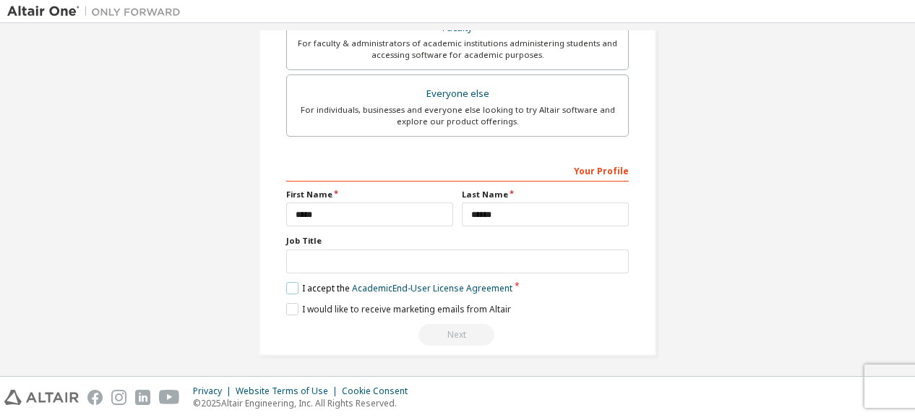
click at [291, 282] on label "I accept the Academic End-User License Agreement" at bounding box center [399, 288] width 226 height 12
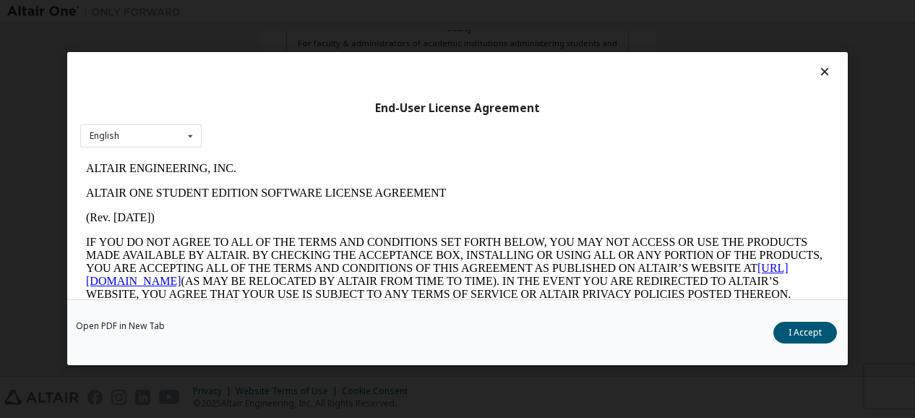
scroll to position [0, 0]
click at [789, 328] on button "I Accept" at bounding box center [806, 334] width 64 height 22
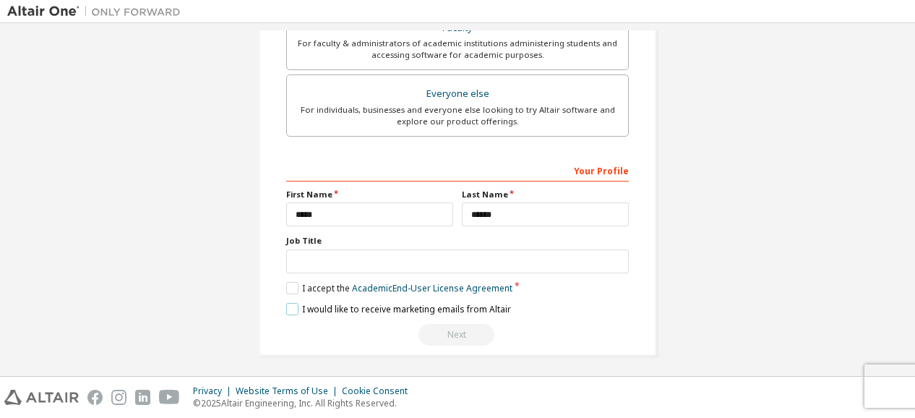
click at [293, 303] on label "I would like to receive marketing emails from Altair" at bounding box center [398, 309] width 225 height 12
click at [442, 324] on div "Next" at bounding box center [457, 335] width 343 height 22
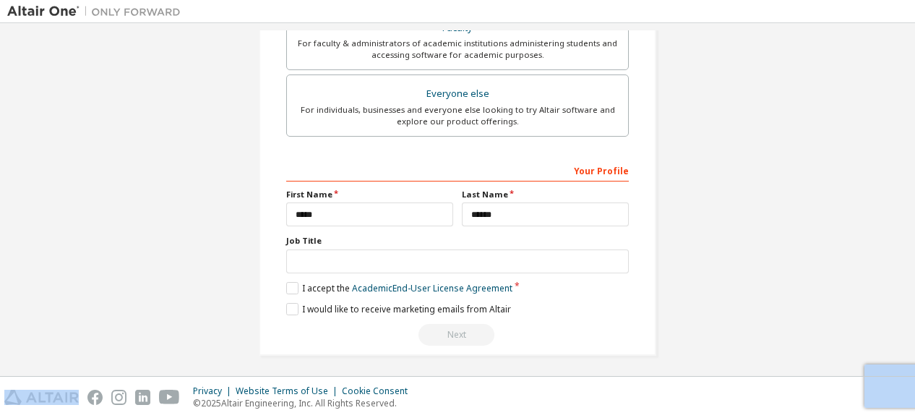
click at [442, 324] on div "Next" at bounding box center [457, 335] width 343 height 22
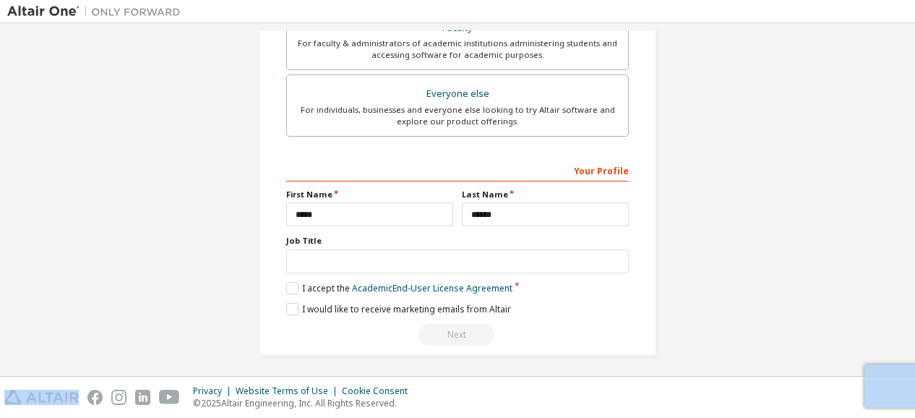
click at [442, 324] on div "Next" at bounding box center [457, 335] width 343 height 22
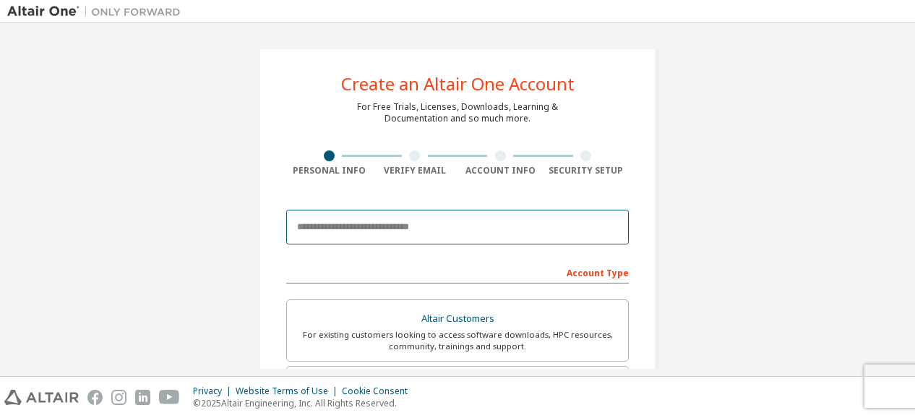
click at [413, 223] on input "email" at bounding box center [457, 227] width 343 height 35
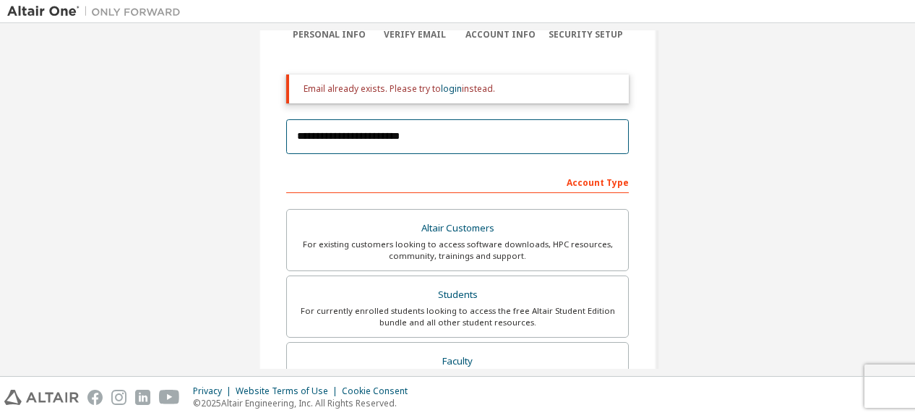
scroll to position [135, 0]
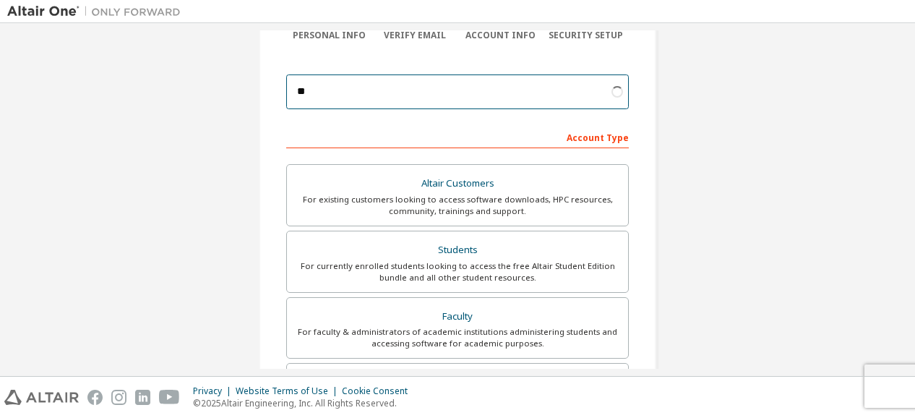
type input "*"
click at [419, 90] on input "email" at bounding box center [457, 91] width 343 height 35
type input "**********"
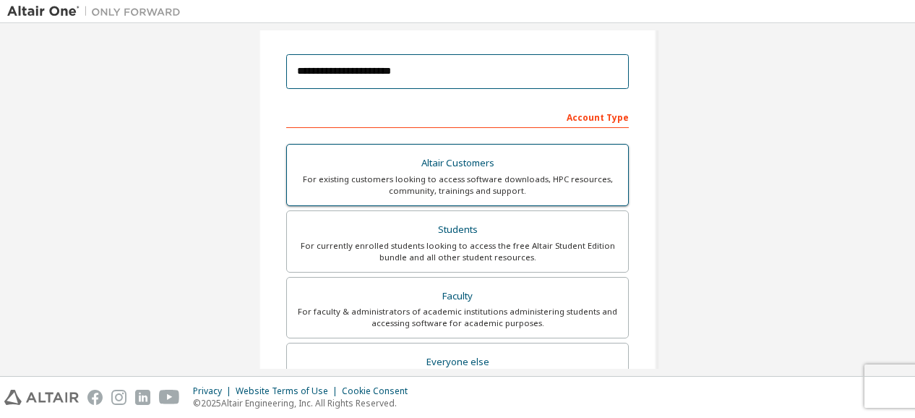
scroll to position [157, 0]
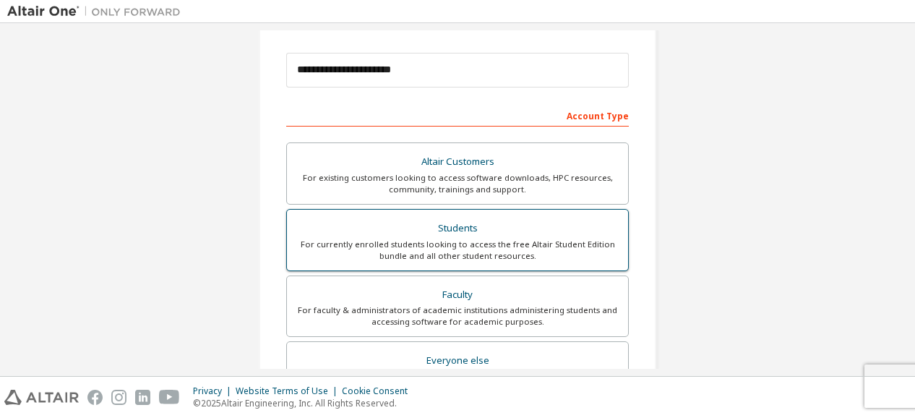
click at [399, 221] on div "Students" at bounding box center [458, 228] width 324 height 20
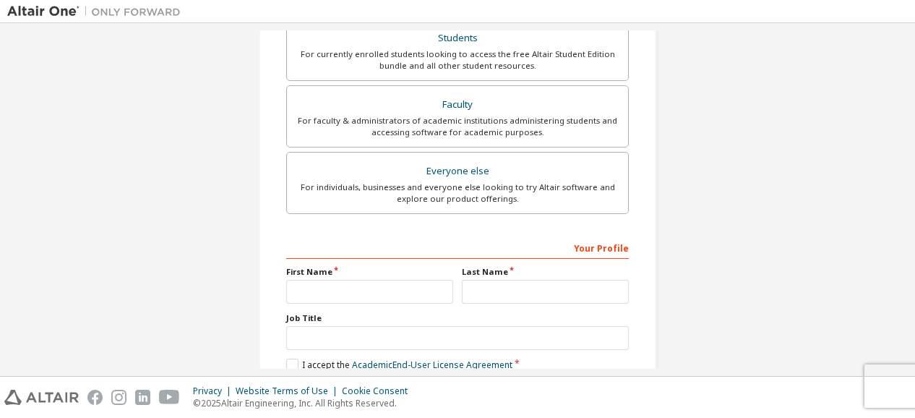
scroll to position [396, 0]
click at [347, 294] on input "text" at bounding box center [369, 291] width 167 height 24
type input "*****"
click at [477, 289] on input "text" at bounding box center [545, 291] width 167 height 24
type input "******"
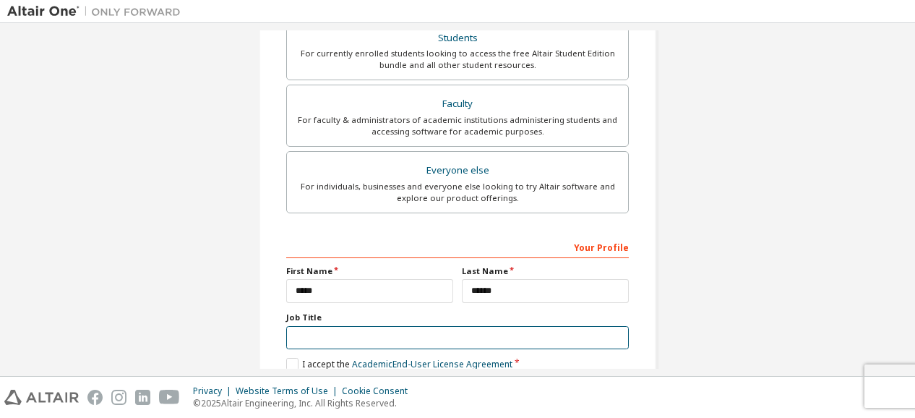
click at [456, 326] on input "text" at bounding box center [457, 338] width 343 height 24
type input "*******"
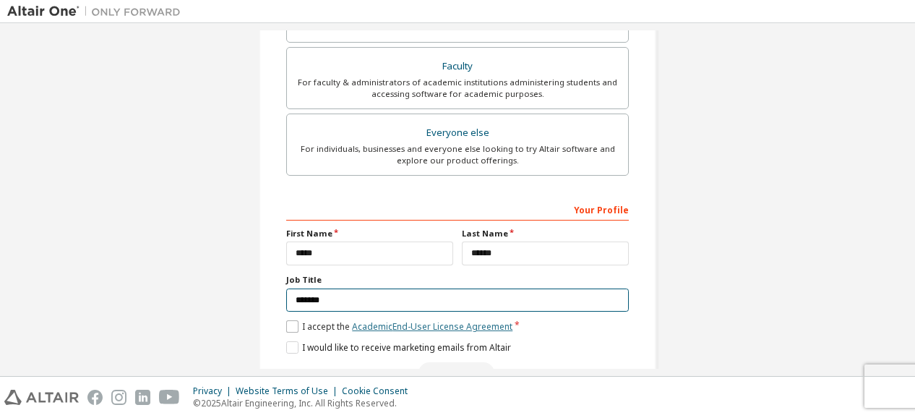
scroll to position [473, 0]
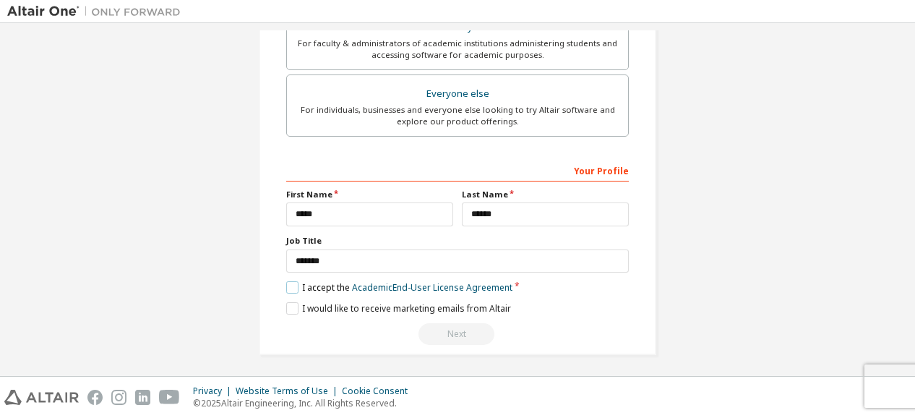
click at [291, 289] on label "I accept the Academic End-User License Agreement" at bounding box center [399, 287] width 226 height 12
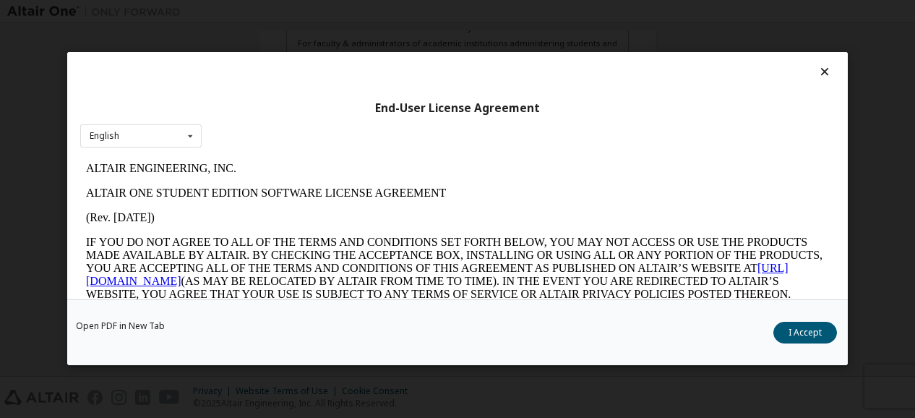
scroll to position [0, 0]
click at [793, 332] on button "I Accept" at bounding box center [806, 334] width 64 height 22
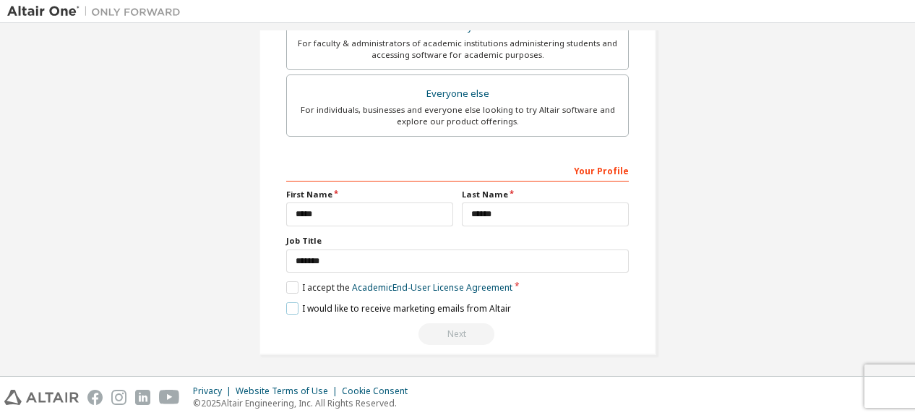
click at [292, 302] on label "I would like to receive marketing emails from Altair" at bounding box center [398, 308] width 225 height 12
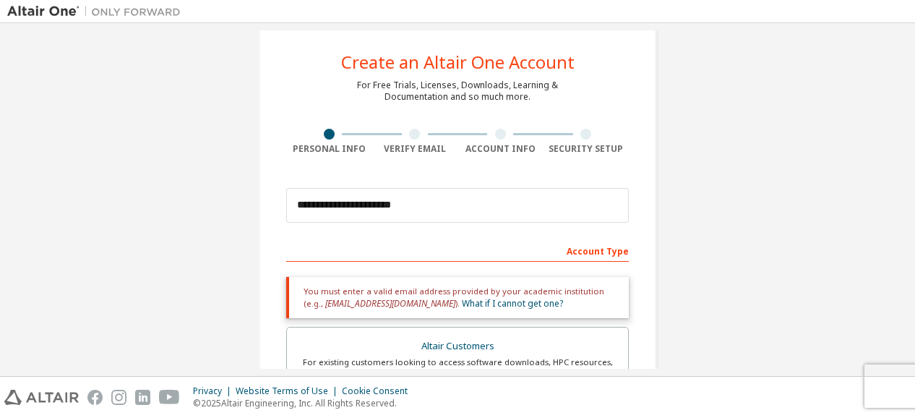
scroll to position [22, 0]
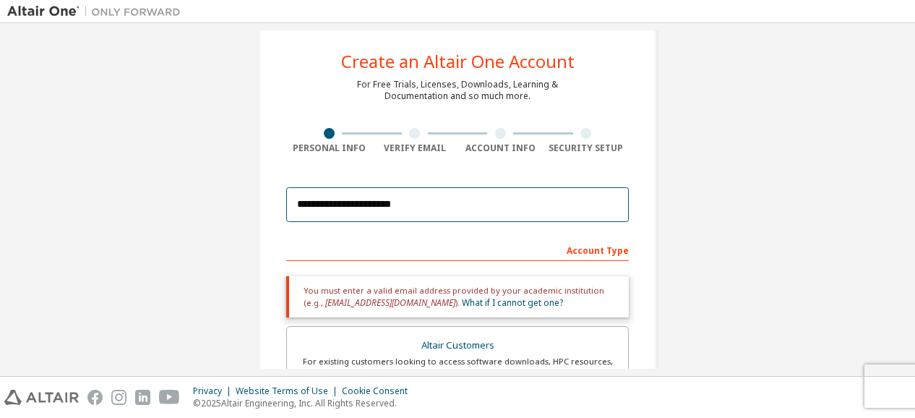
click at [450, 208] on input "**********" at bounding box center [457, 204] width 343 height 35
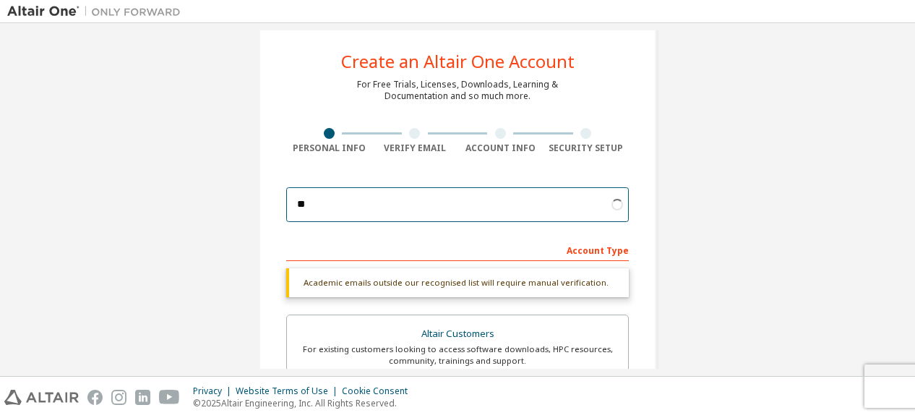
type input "*"
click at [419, 192] on input "email" at bounding box center [457, 204] width 343 height 35
type input "**********"
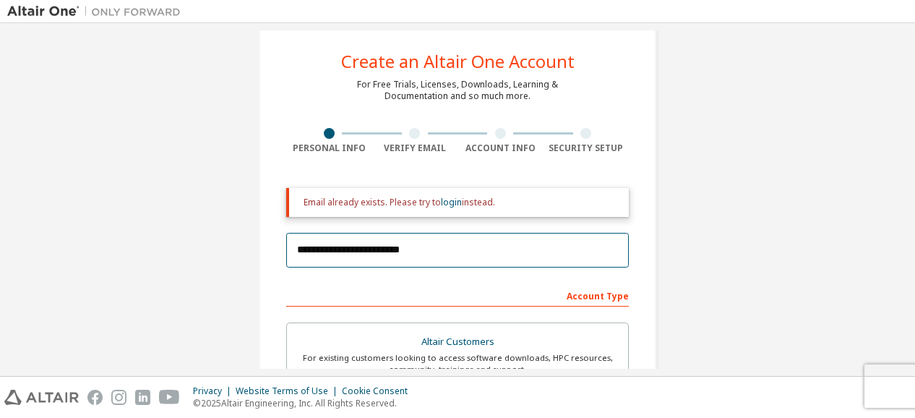
scroll to position [469, 0]
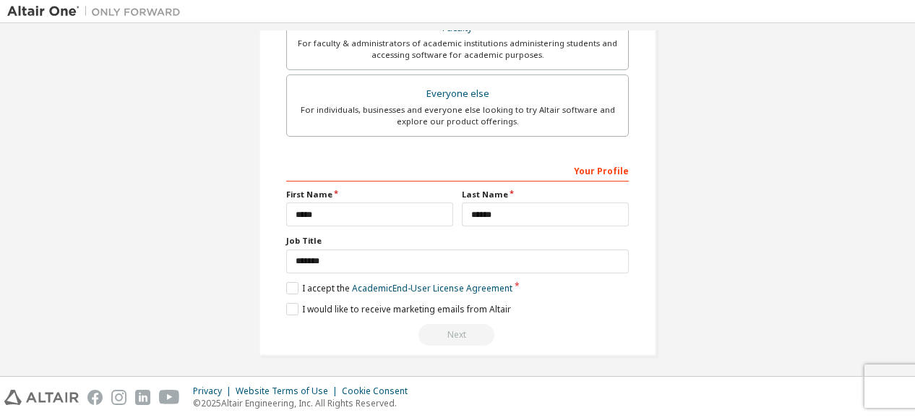
click at [441, 333] on div "Next" at bounding box center [457, 335] width 343 height 22
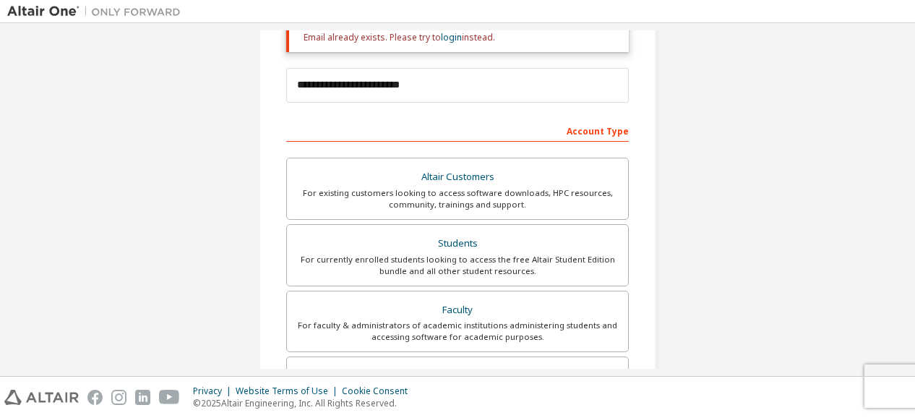
scroll to position [187, 0]
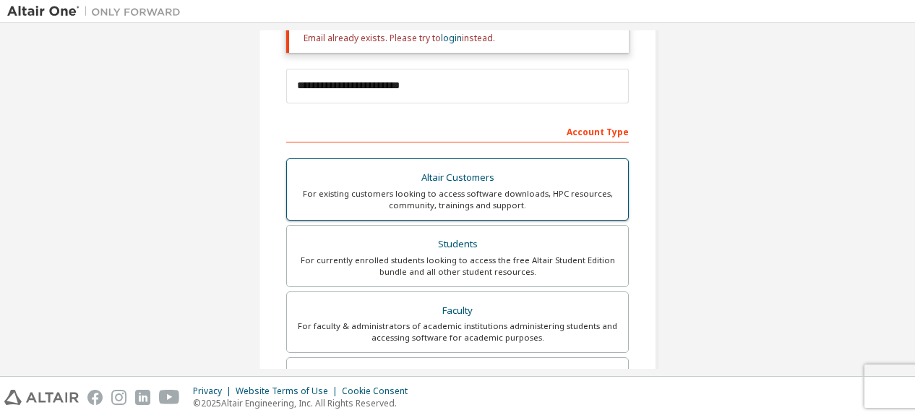
click at [477, 191] on div "For existing customers looking to access software downloads, HPC resources, com…" at bounding box center [458, 199] width 324 height 23
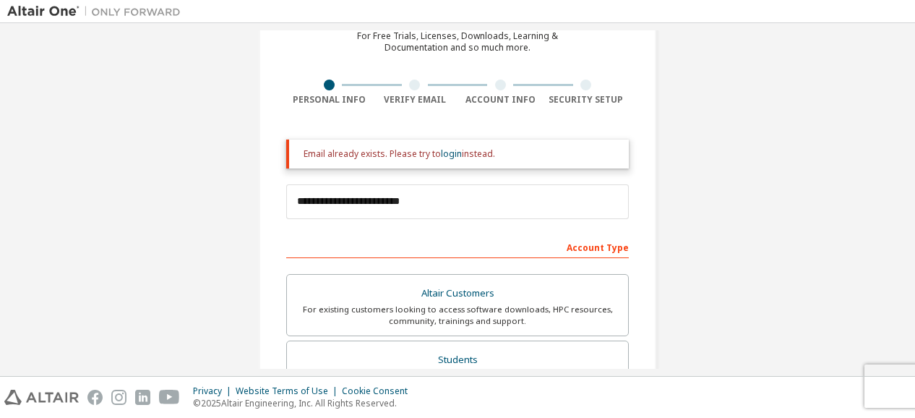
scroll to position [70, 0]
click at [429, 359] on div "Students" at bounding box center [458, 361] width 324 height 20
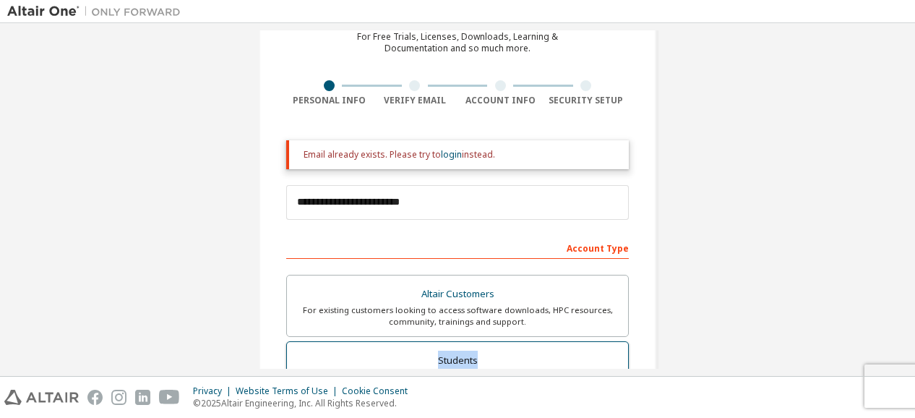
click at [429, 359] on div "Students" at bounding box center [458, 361] width 324 height 20
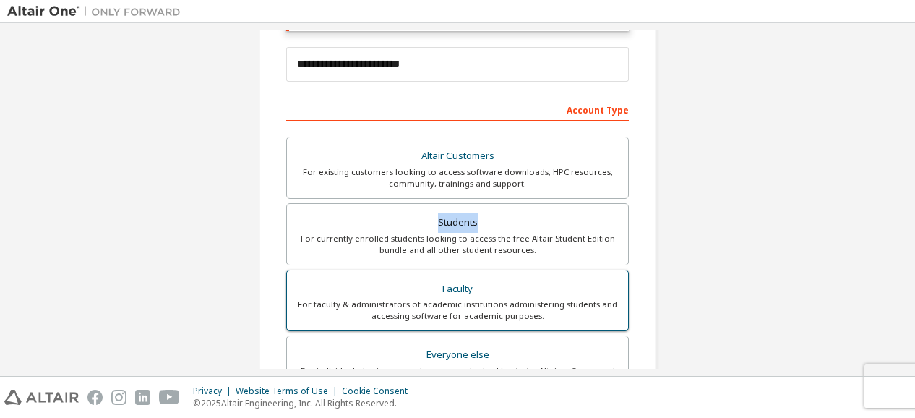
scroll to position [0, 0]
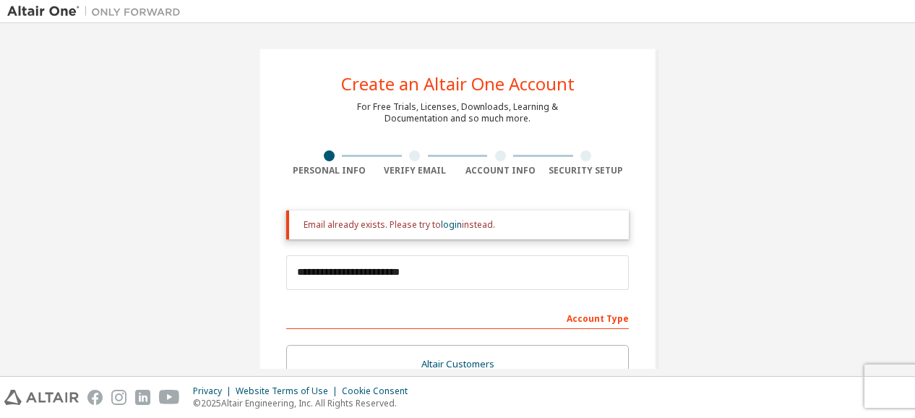
click at [581, 323] on div "Account Type" at bounding box center [457, 317] width 343 height 23
click at [453, 223] on link "login" at bounding box center [451, 224] width 21 height 12
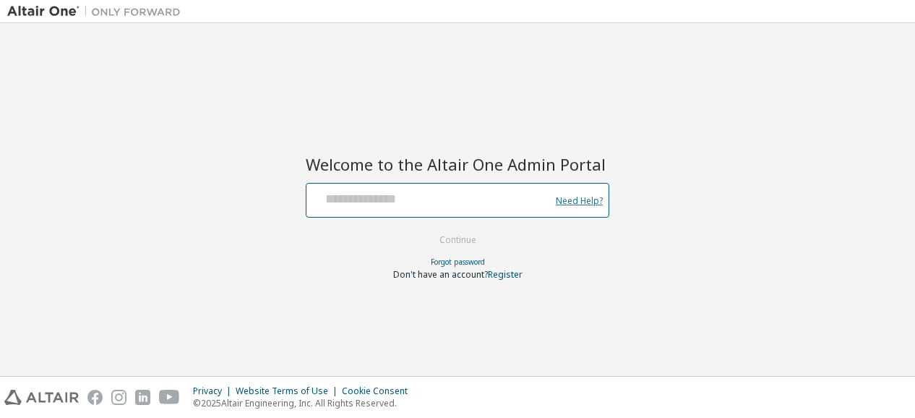
click at [586, 200] on link "Need Help?" at bounding box center [579, 200] width 47 height 1
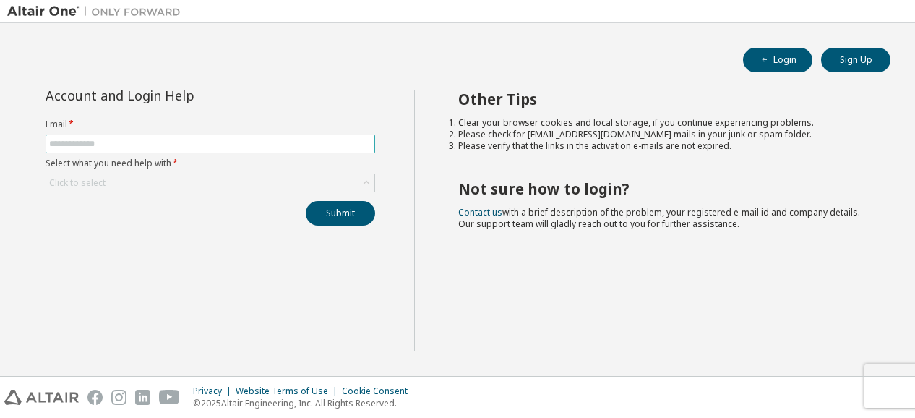
click at [192, 143] on input "text" at bounding box center [210, 144] width 323 height 12
type input "**********"
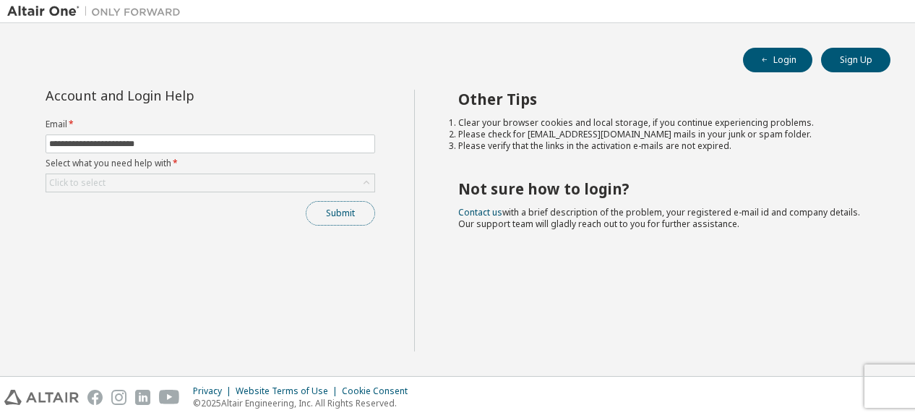
click at [343, 213] on button "Submit" at bounding box center [340, 213] width 69 height 25
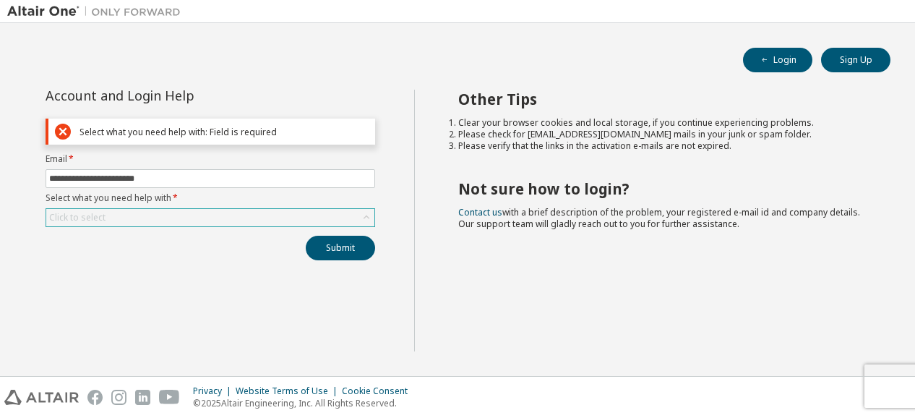
click at [222, 209] on div "Click to select" at bounding box center [210, 217] width 328 height 17
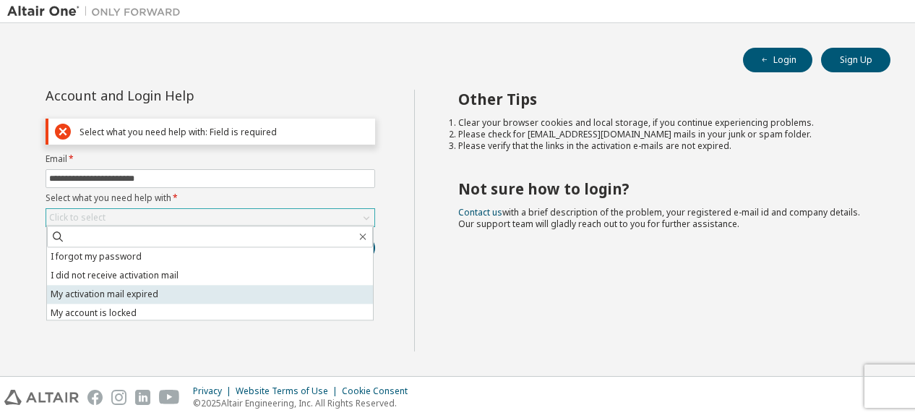
click at [131, 293] on li "My activation mail expired" at bounding box center [210, 294] width 326 height 19
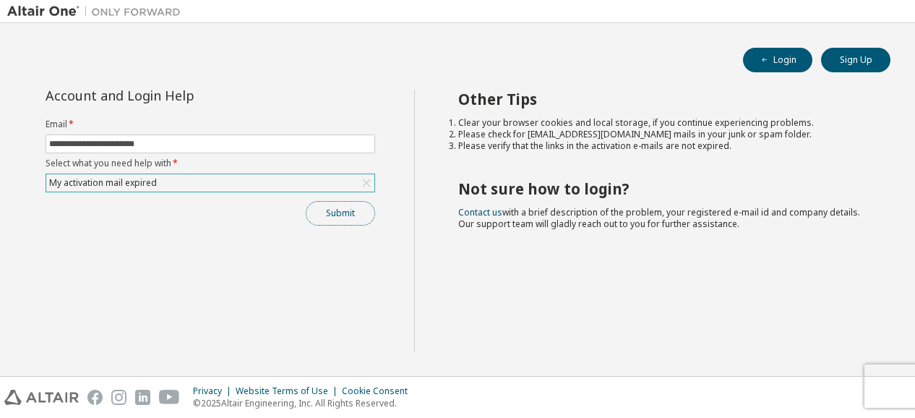
click at [342, 203] on button "Submit" at bounding box center [340, 213] width 69 height 25
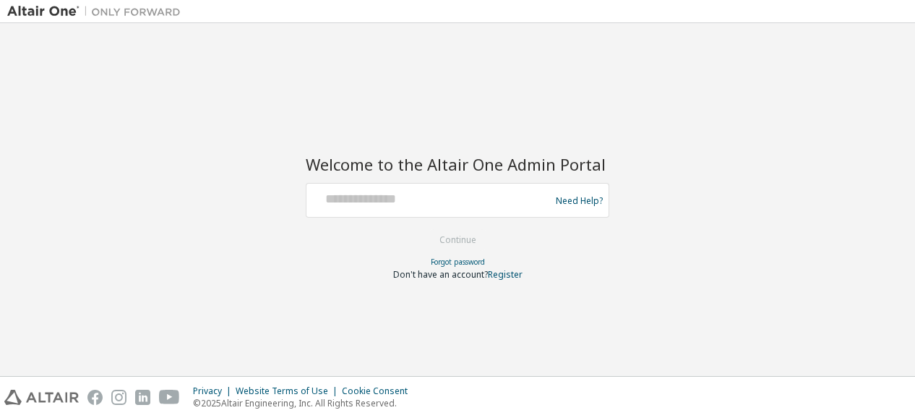
click at [405, 208] on div at bounding box center [430, 200] width 236 height 27
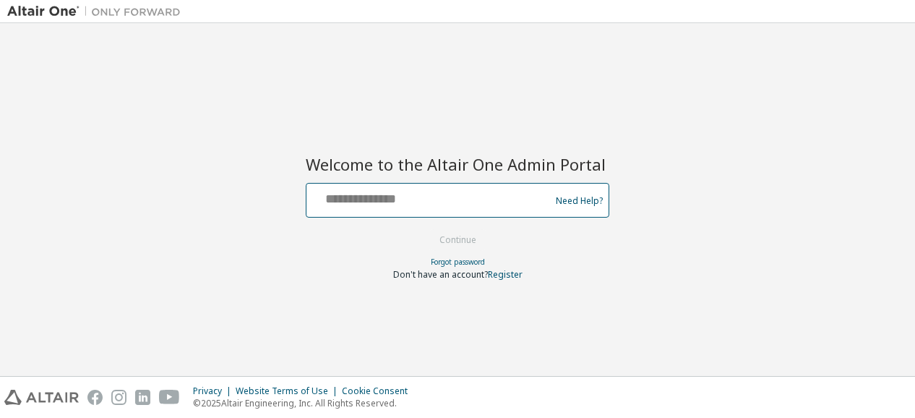
click at [405, 200] on input "text" at bounding box center [430, 197] width 236 height 21
type input "**********"
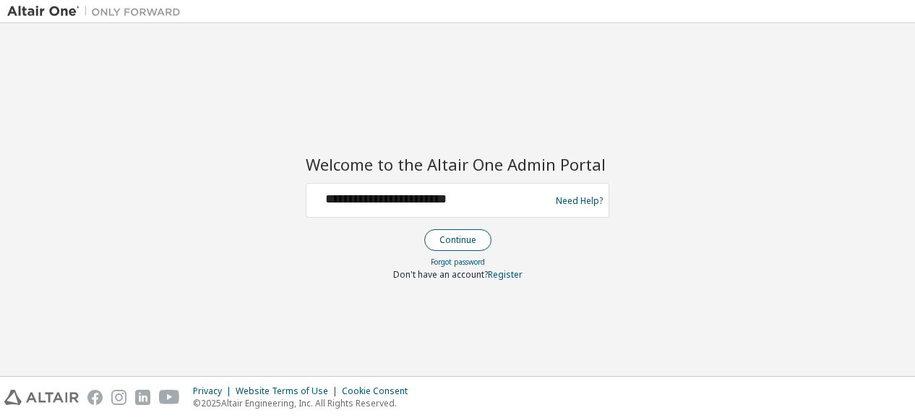
click at [459, 242] on button "Continue" at bounding box center [457, 240] width 67 height 22
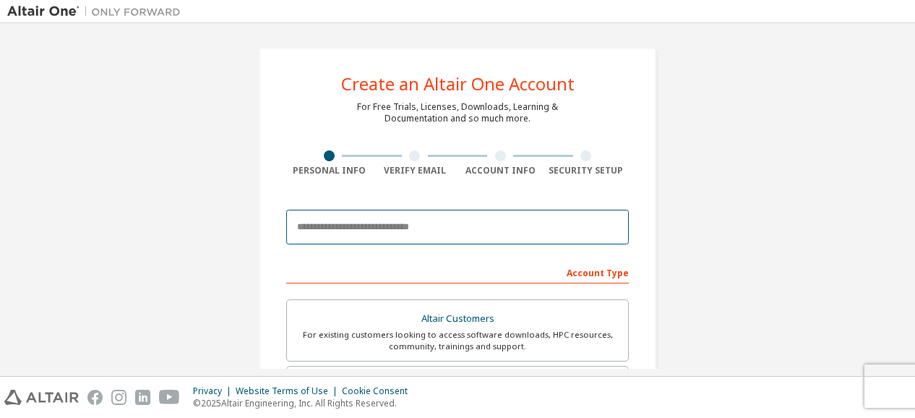
click at [400, 237] on input "email" at bounding box center [457, 227] width 343 height 35
type input "**********"
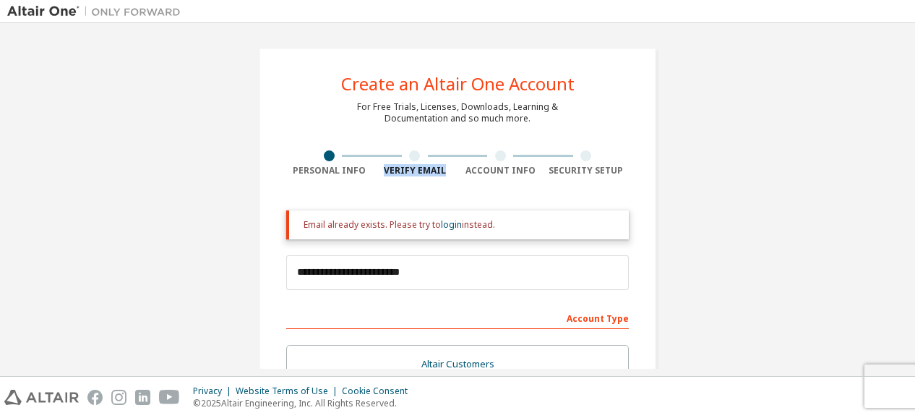
drag, startPoint x: 417, startPoint y: 161, endPoint x: 503, endPoint y: 153, distance: 87.1
click at [503, 153] on div "Personal Info Verify Email Account Info Security Setup" at bounding box center [457, 163] width 343 height 26
click at [503, 153] on div at bounding box center [501, 155] width 86 height 11
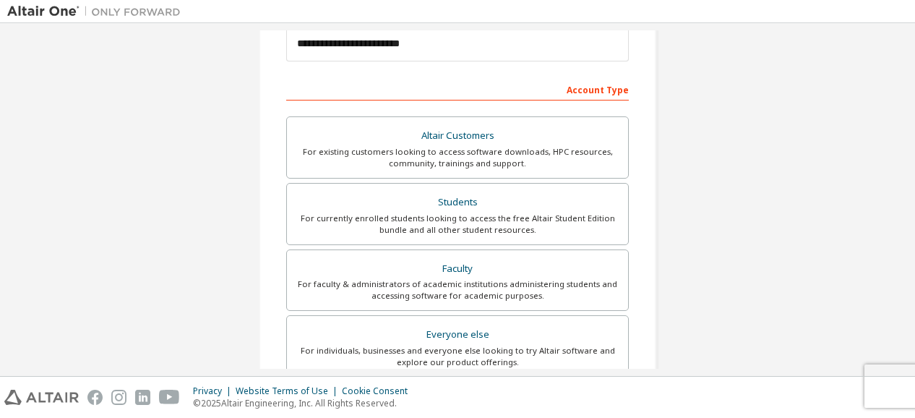
scroll to position [469, 0]
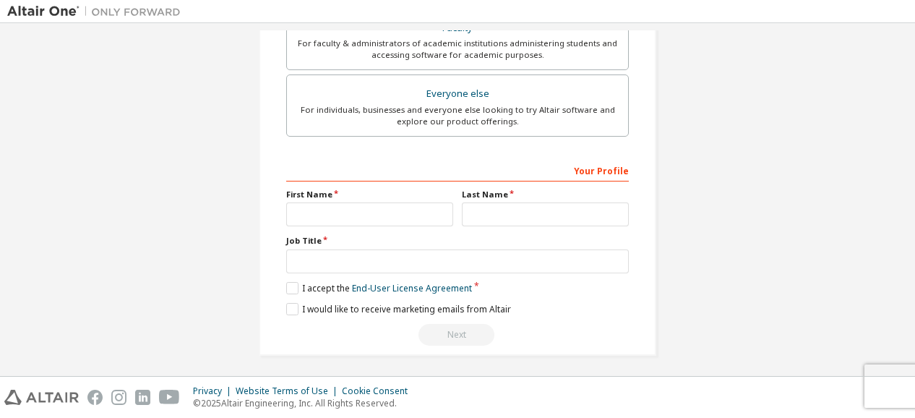
click at [443, 336] on div "Next" at bounding box center [457, 335] width 343 height 22
click at [376, 204] on input "text" at bounding box center [369, 214] width 167 height 24
type input "*****"
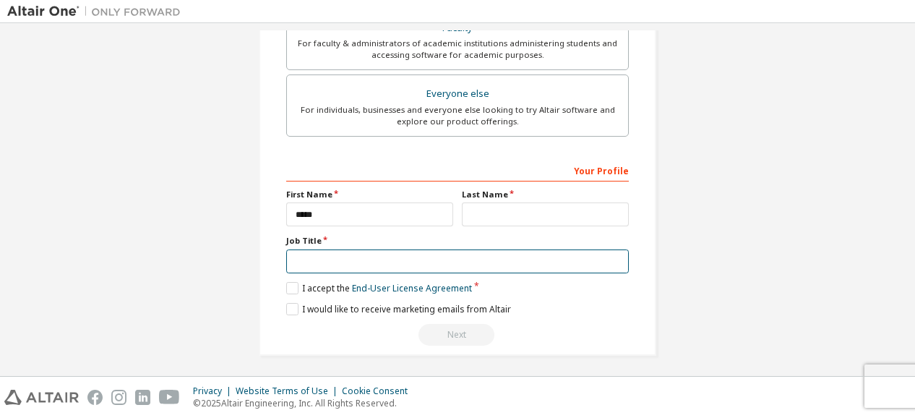
click at [376, 249] on input "text" at bounding box center [457, 261] width 343 height 24
type input "*******"
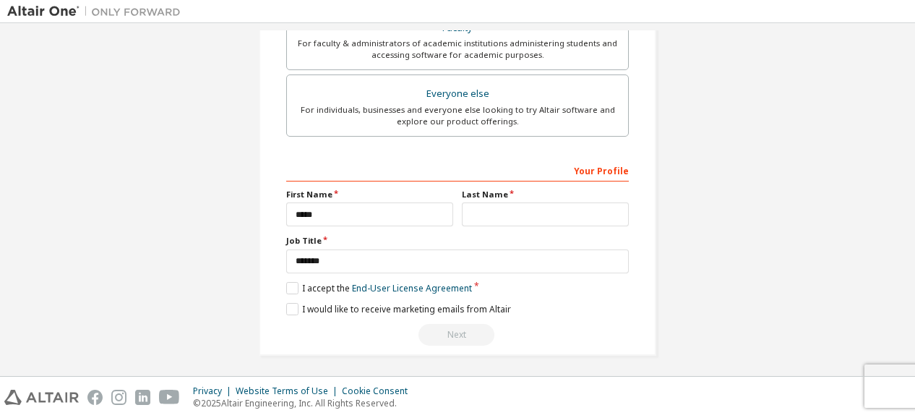
click at [477, 197] on div "Last Name" at bounding box center [546, 208] width 176 height 38
click at [477, 202] on input "text" at bounding box center [545, 214] width 167 height 24
type input "******"
click at [289, 286] on label "I accept the End-User License Agreement" at bounding box center [379, 288] width 186 height 12
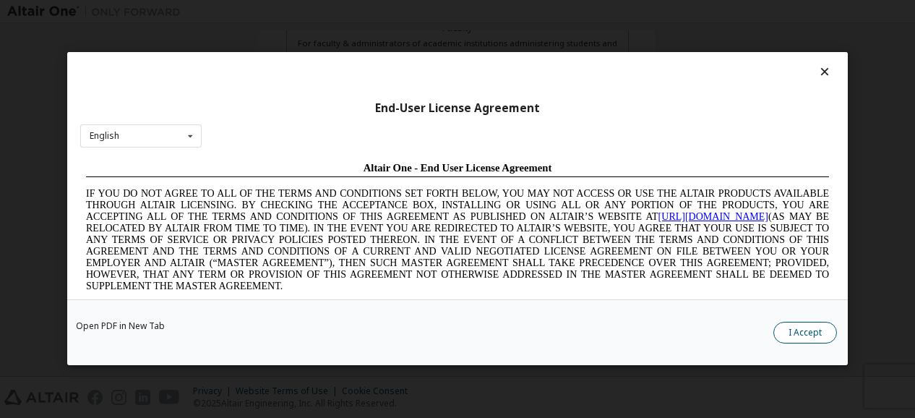
scroll to position [0, 0]
click at [823, 337] on button "I Accept" at bounding box center [806, 334] width 64 height 22
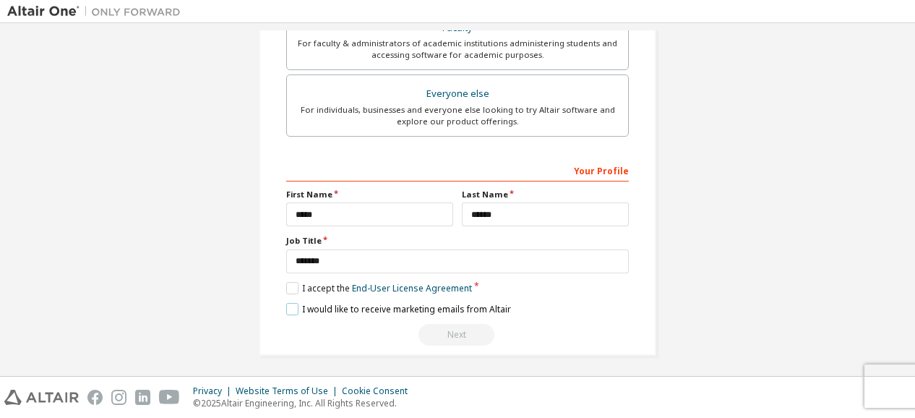
click at [292, 303] on label "I would like to receive marketing emails from Altair" at bounding box center [398, 309] width 225 height 12
click at [437, 326] on div "Next" at bounding box center [457, 335] width 343 height 22
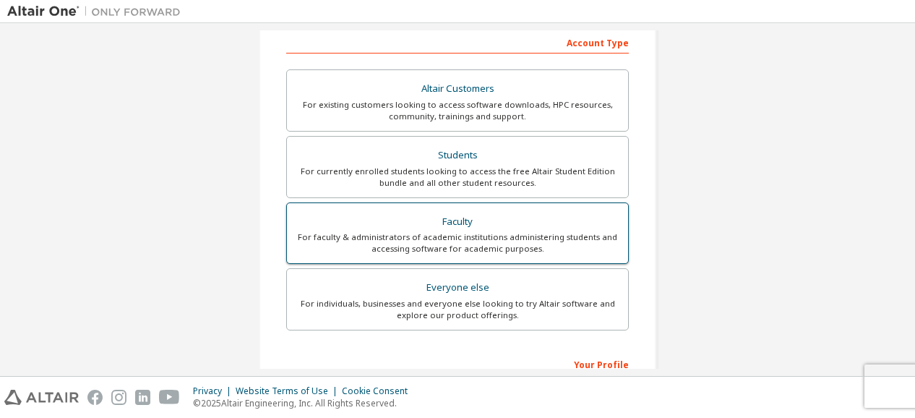
scroll to position [268, 0]
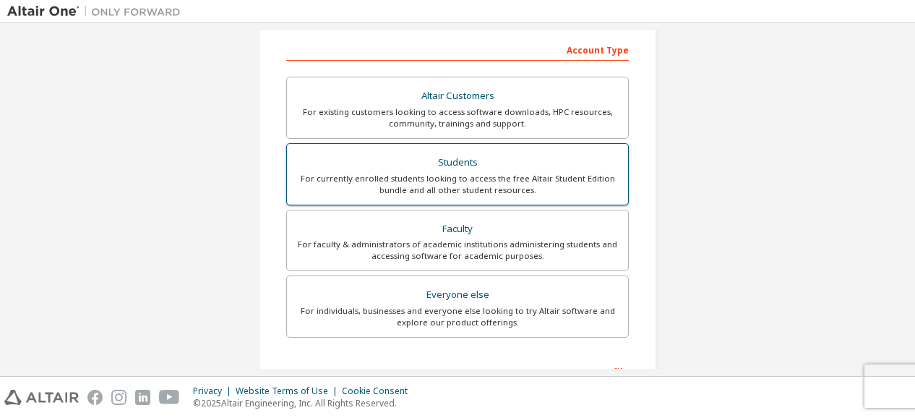
click at [451, 179] on div "For currently enrolled students looking to access the free Altair Student Editi…" at bounding box center [458, 184] width 324 height 23
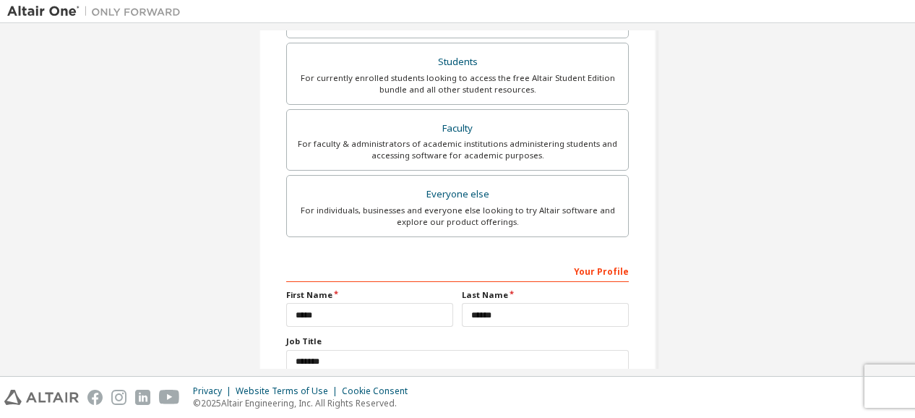
scroll to position [469, 0]
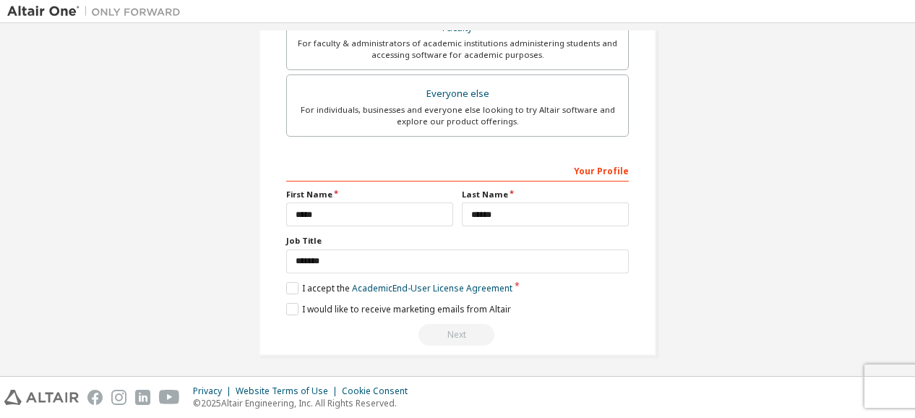
click at [450, 330] on div "Next" at bounding box center [457, 335] width 343 height 22
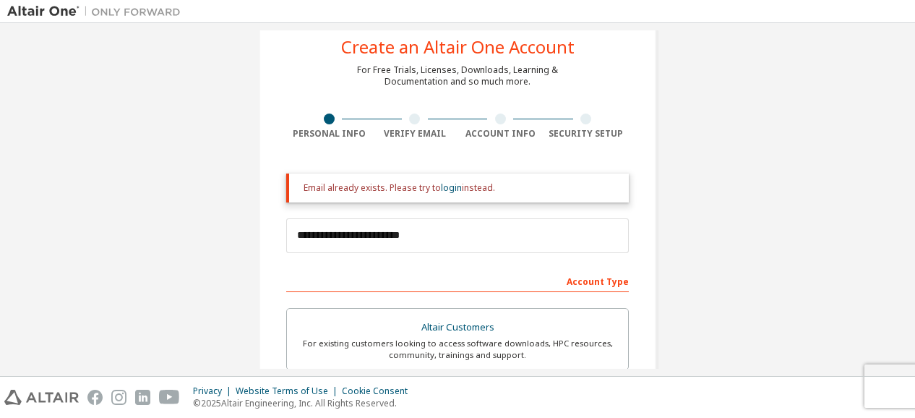
scroll to position [27, 0]
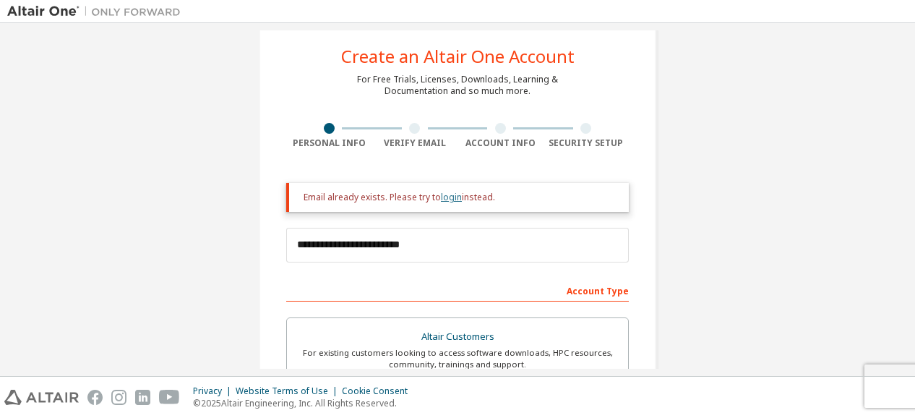
click at [453, 196] on link "login" at bounding box center [451, 197] width 21 height 12
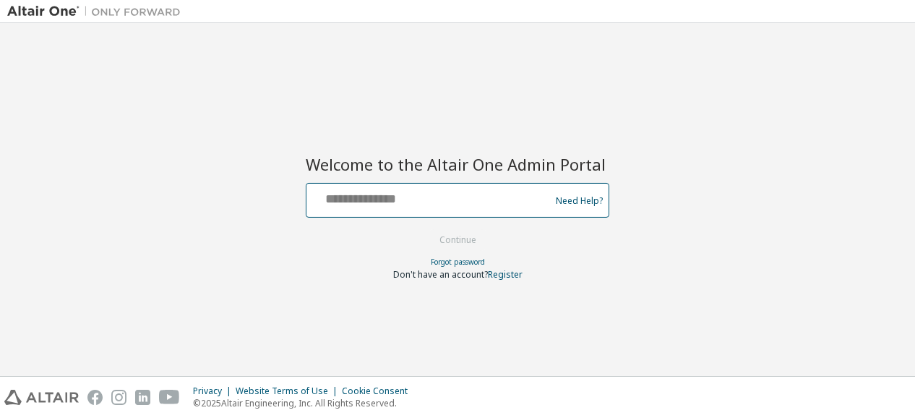
click at [470, 205] on input "text" at bounding box center [430, 197] width 236 height 21
type input "**********"
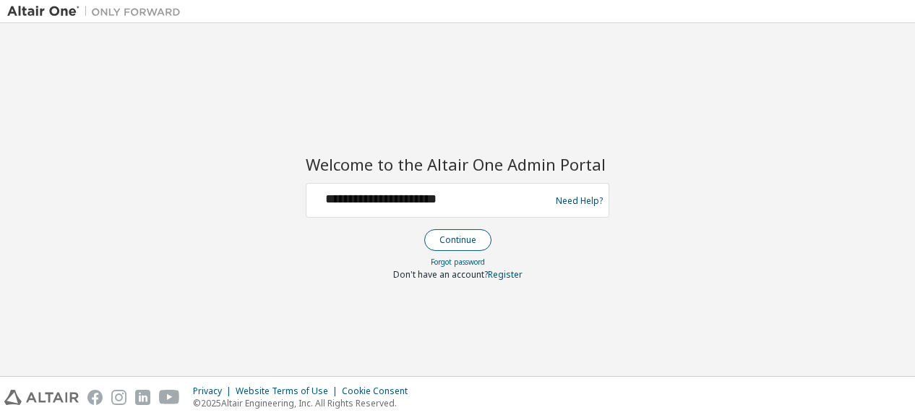
click at [448, 245] on button "Continue" at bounding box center [457, 240] width 67 height 22
click at [453, 258] on link "Forgot password" at bounding box center [458, 262] width 54 height 10
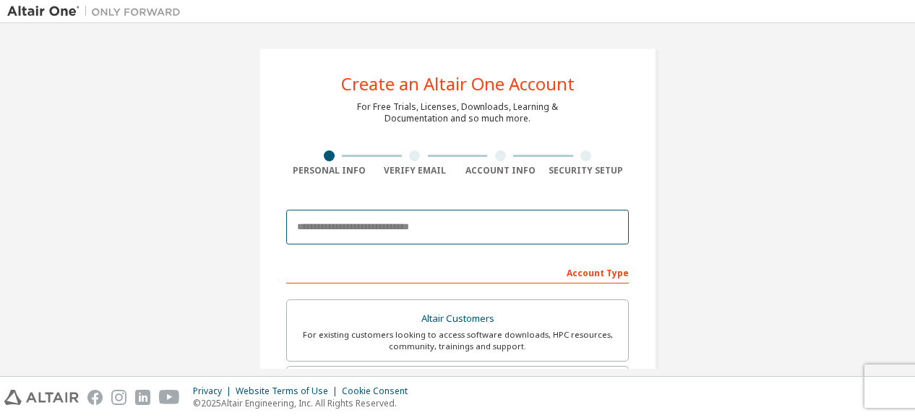
click at [415, 232] on input "email" at bounding box center [457, 227] width 343 height 35
type input "**********"
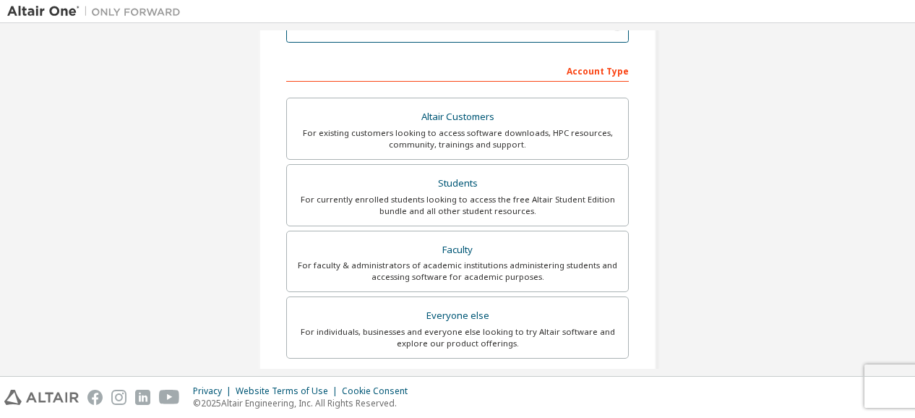
scroll to position [290, 0]
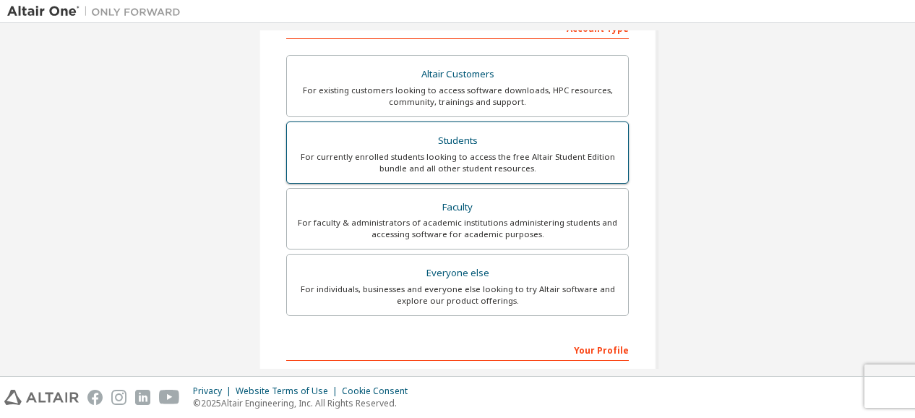
click at [458, 137] on div "Students" at bounding box center [458, 141] width 324 height 20
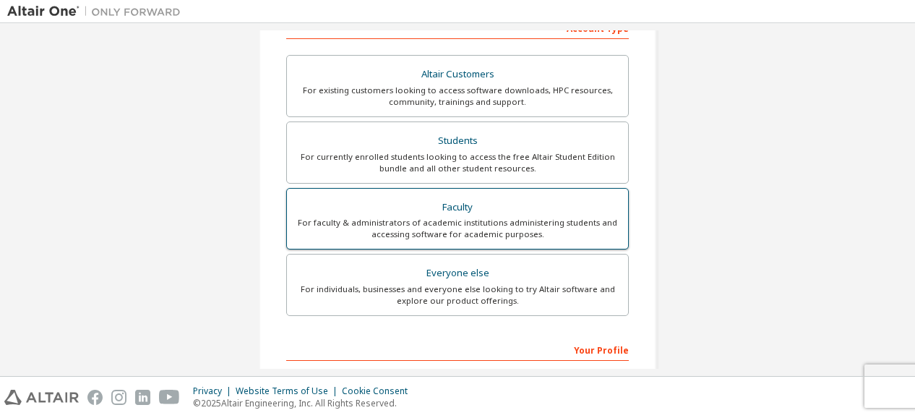
scroll to position [469, 0]
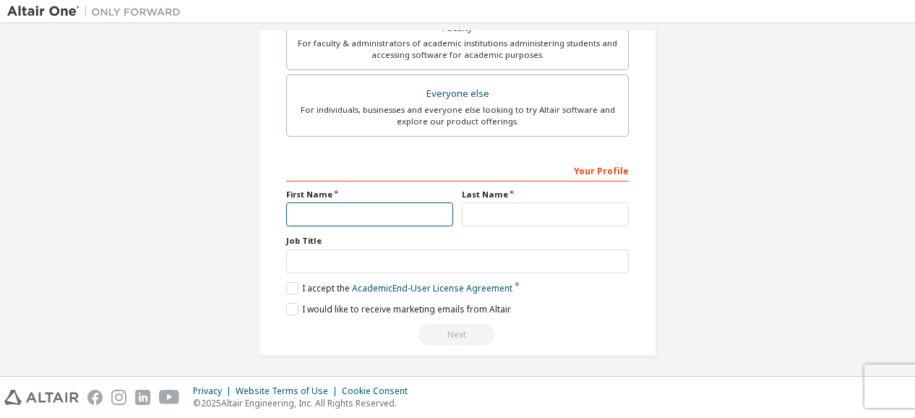
click at [384, 207] on input "text" at bounding box center [369, 214] width 167 height 24
type input "*****"
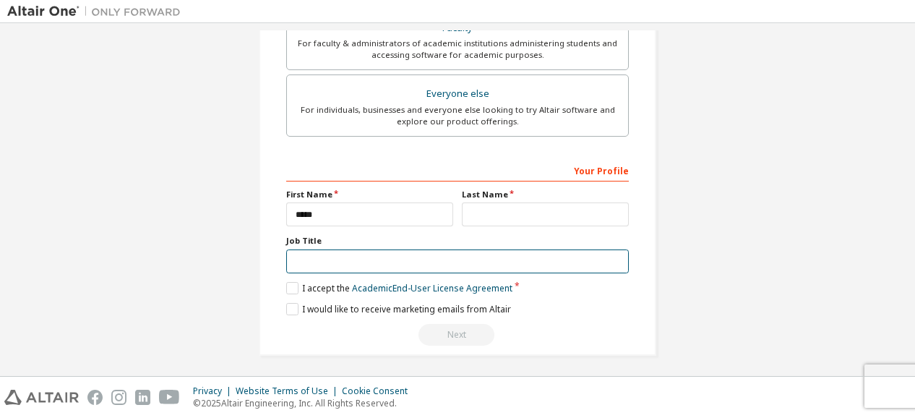
click at [372, 252] on input "text" at bounding box center [457, 261] width 343 height 24
type input "*******"
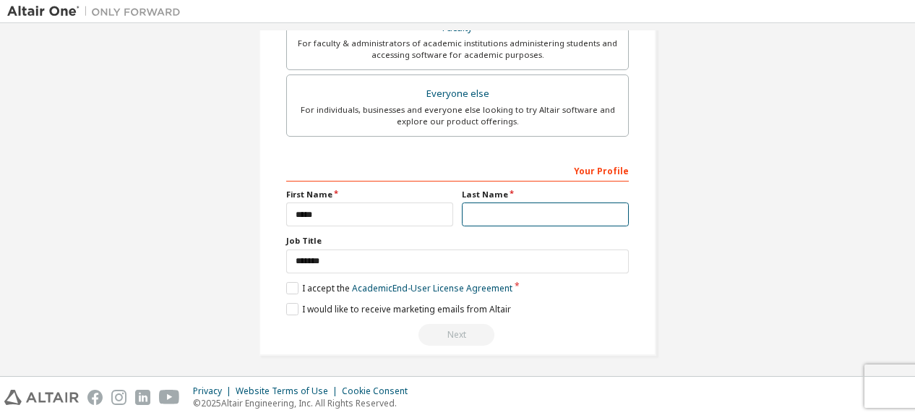
click at [477, 213] on input "text" at bounding box center [545, 214] width 167 height 24
type input "******"
click at [291, 286] on label "I accept the Academic End-User License Agreement" at bounding box center [399, 288] width 226 height 12
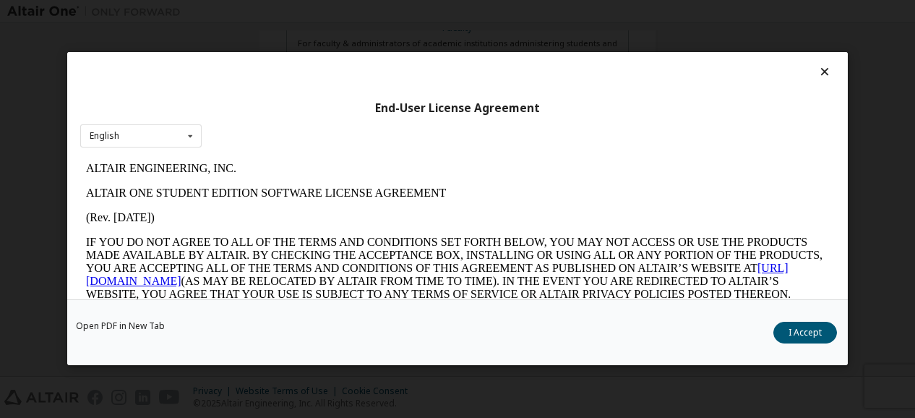
scroll to position [0, 0]
click at [795, 335] on button "I Accept" at bounding box center [806, 334] width 64 height 22
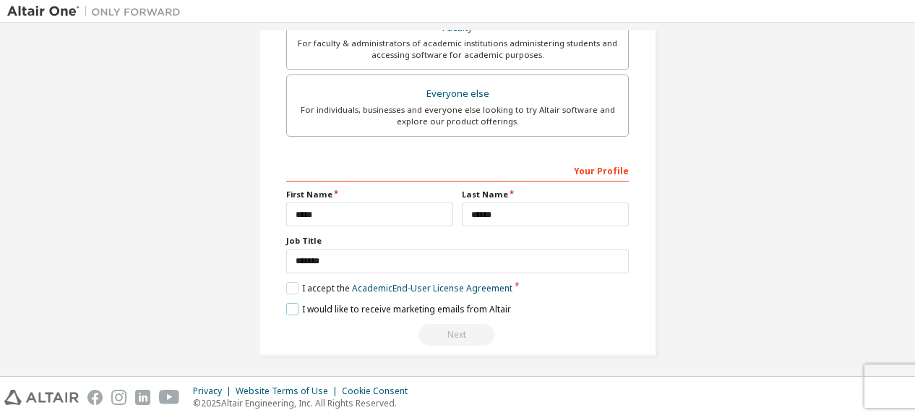
click at [286, 303] on label "I would like to receive marketing emails from Altair" at bounding box center [398, 309] width 225 height 12
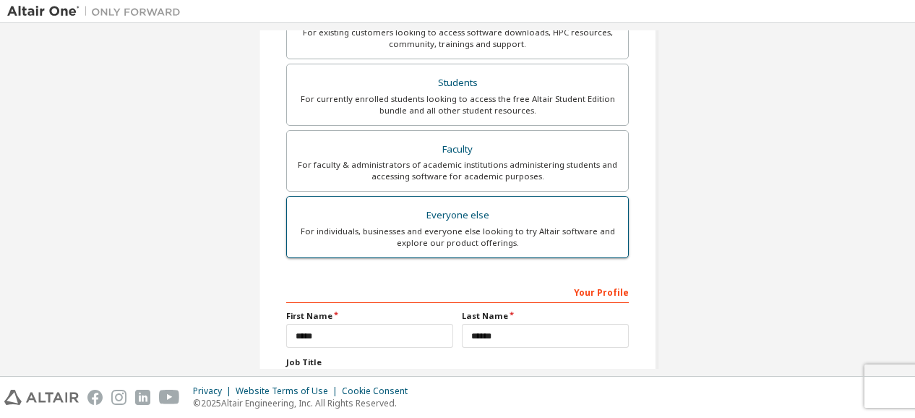
scroll to position [469, 0]
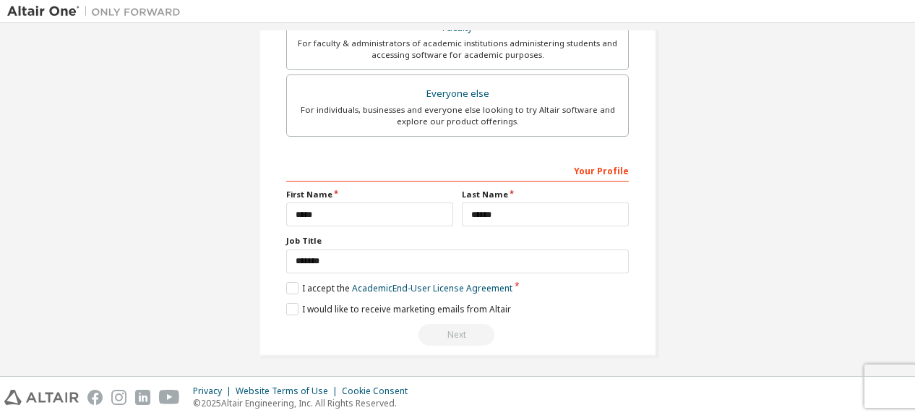
click at [602, 164] on div "Your Profile" at bounding box center [457, 169] width 343 height 23
click at [605, 172] on div "Your Profile" at bounding box center [457, 169] width 343 height 23
click at [430, 336] on div "Next" at bounding box center [457, 335] width 343 height 22
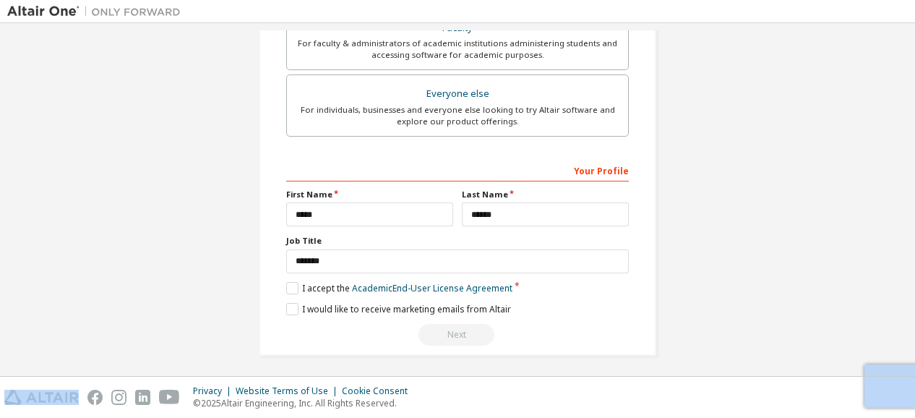
click at [430, 336] on div "Next" at bounding box center [457, 335] width 343 height 22
drag, startPoint x: 430, startPoint y: 336, endPoint x: 440, endPoint y: 331, distance: 11.7
click at [440, 331] on div "Next" at bounding box center [457, 335] width 343 height 22
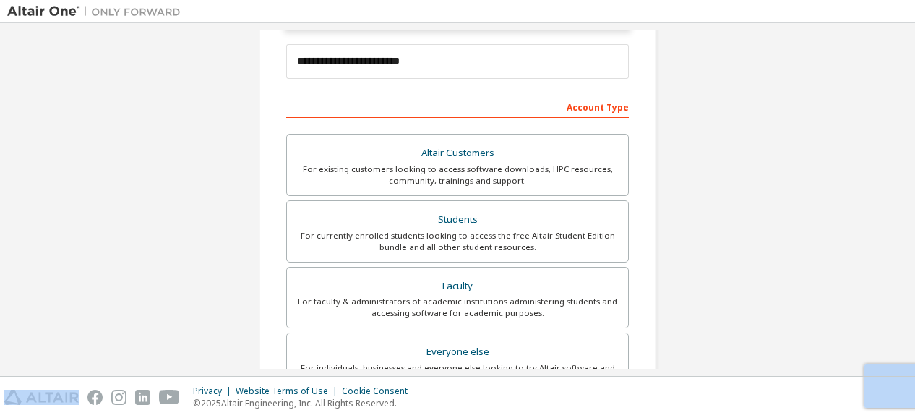
scroll to position [252, 0]
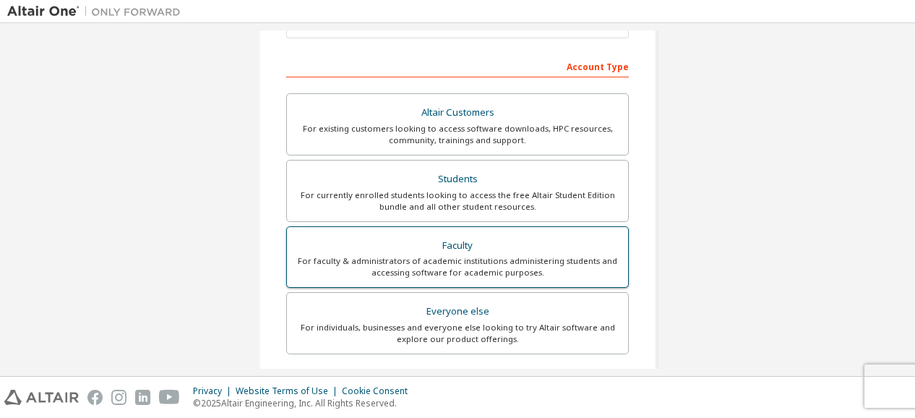
click at [453, 262] on div "For faculty & administrators of academic institutions administering students an…" at bounding box center [458, 266] width 324 height 23
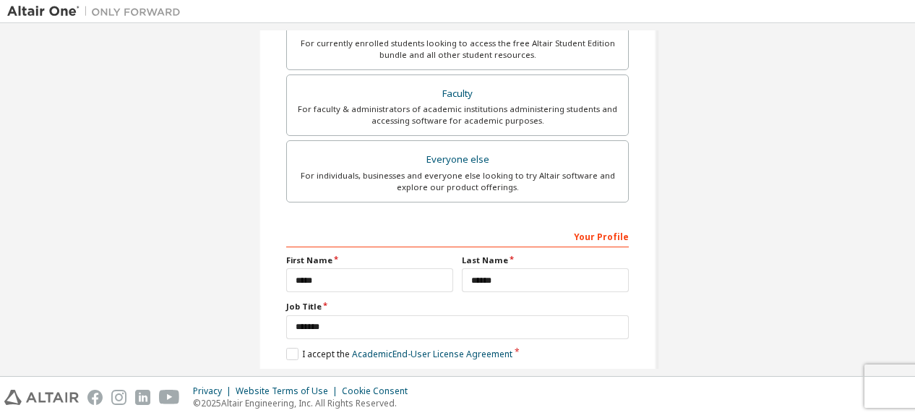
scroll to position [469, 0]
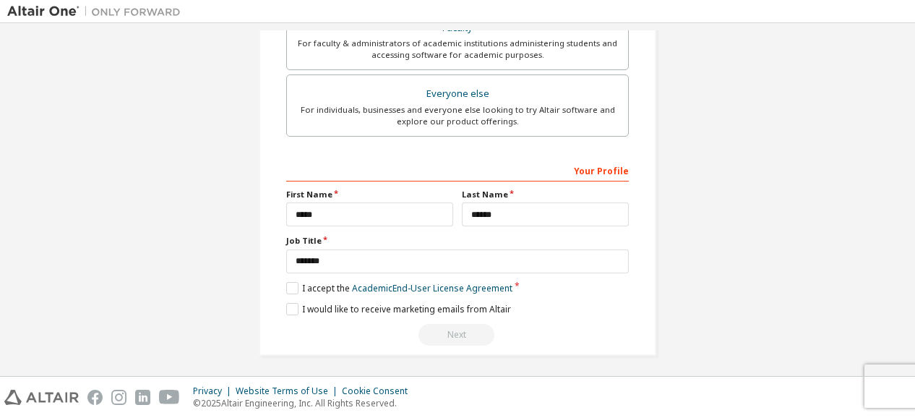
click at [440, 333] on div "Next" at bounding box center [457, 335] width 343 height 22
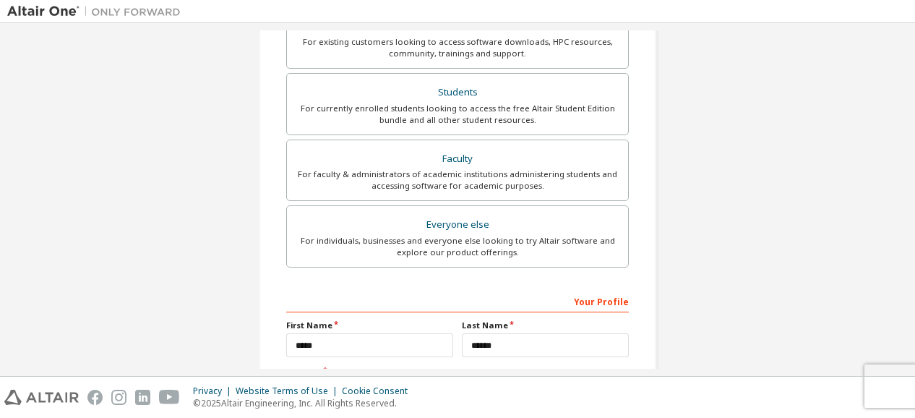
scroll to position [355, 0]
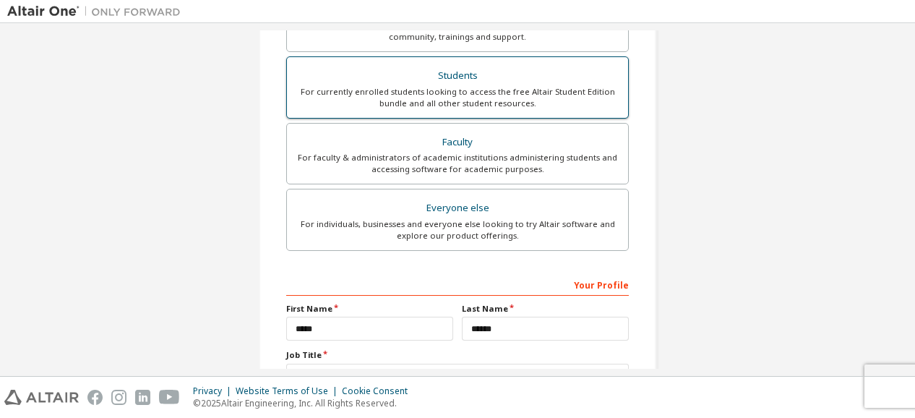
click at [505, 98] on div "For currently enrolled students looking to access the free Altair Student Editi…" at bounding box center [458, 97] width 324 height 23
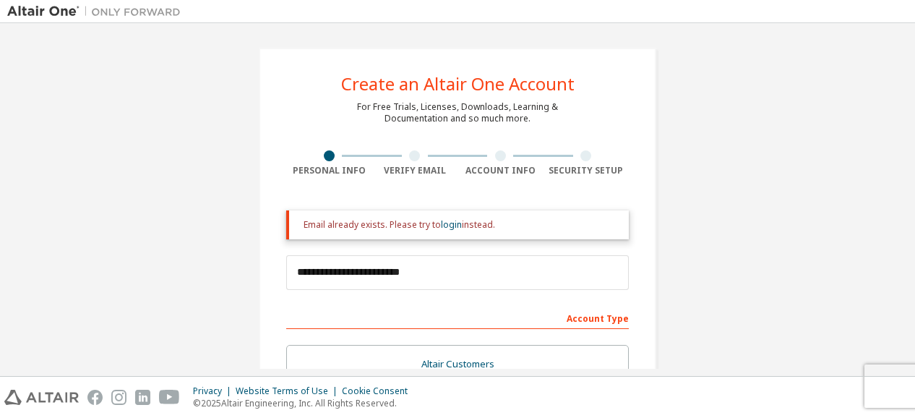
click at [574, 151] on div at bounding box center [587, 155] width 86 height 11
click at [502, 161] on div "Account Info" at bounding box center [501, 163] width 86 height 26
click at [412, 157] on div at bounding box center [414, 155] width 11 height 11
click at [441, 228] on link "login" at bounding box center [451, 224] width 21 height 12
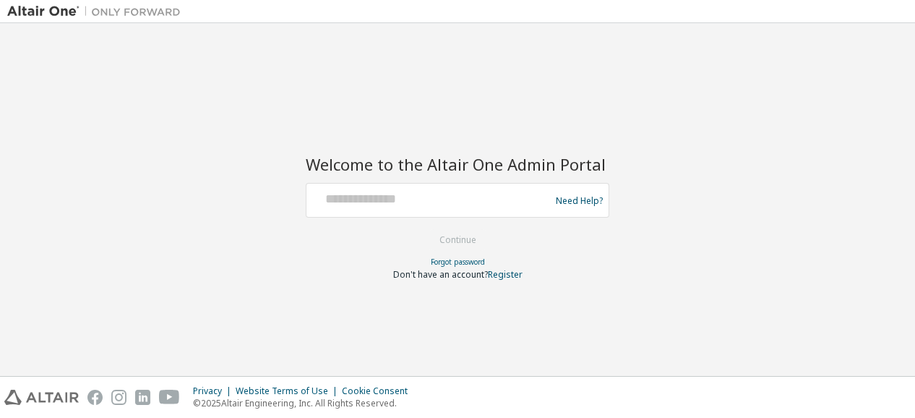
click at [393, 209] on div at bounding box center [430, 200] width 236 height 27
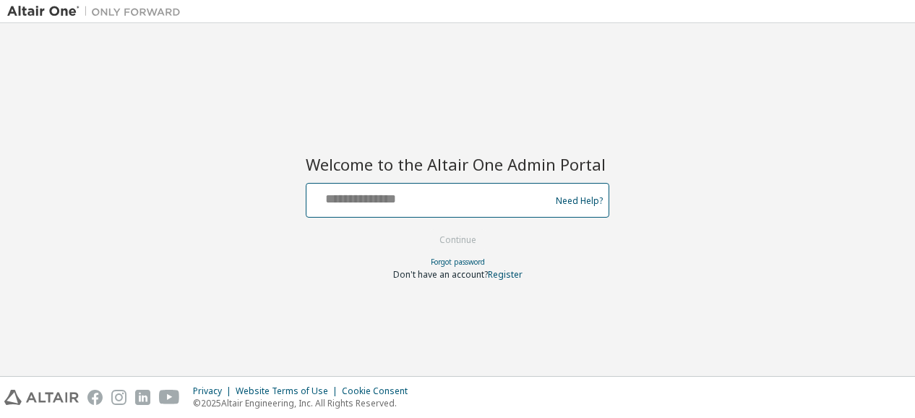
click at [388, 200] on input "text" at bounding box center [430, 197] width 236 height 21
type input "**********"
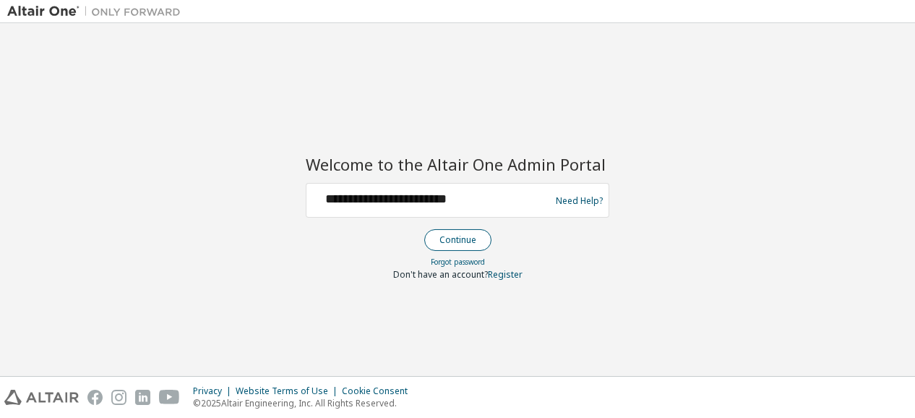
click at [450, 240] on button "Continue" at bounding box center [457, 240] width 67 height 22
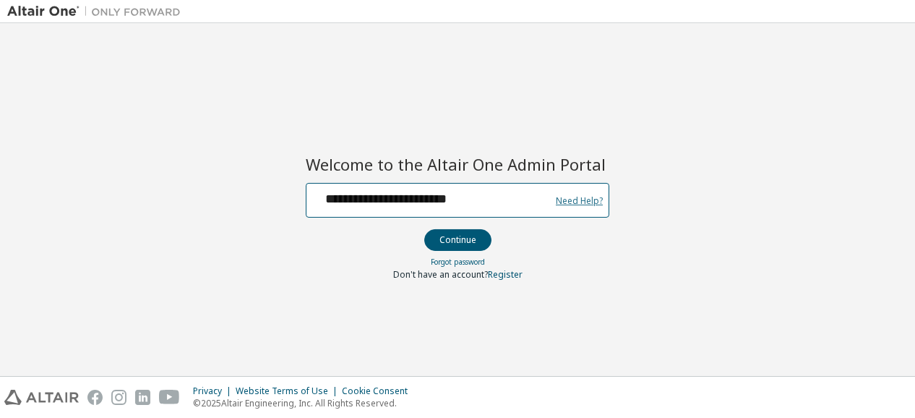
click at [573, 201] on link "Need Help?" at bounding box center [579, 200] width 47 height 1
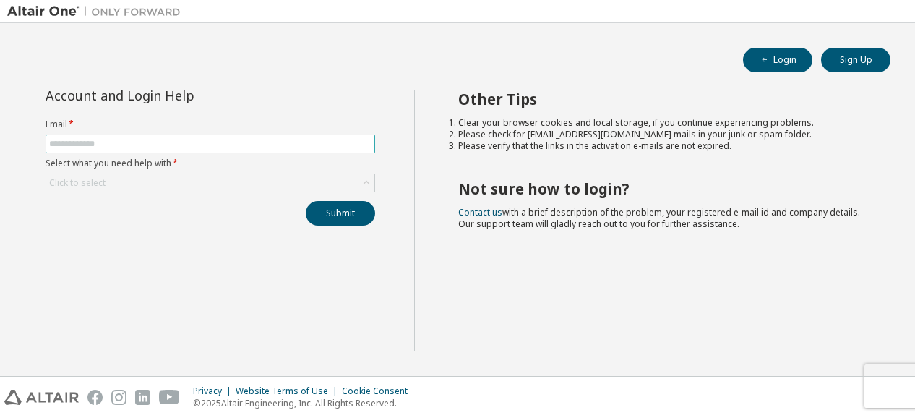
click at [296, 138] on input "text" at bounding box center [210, 144] width 323 height 12
type input "**********"
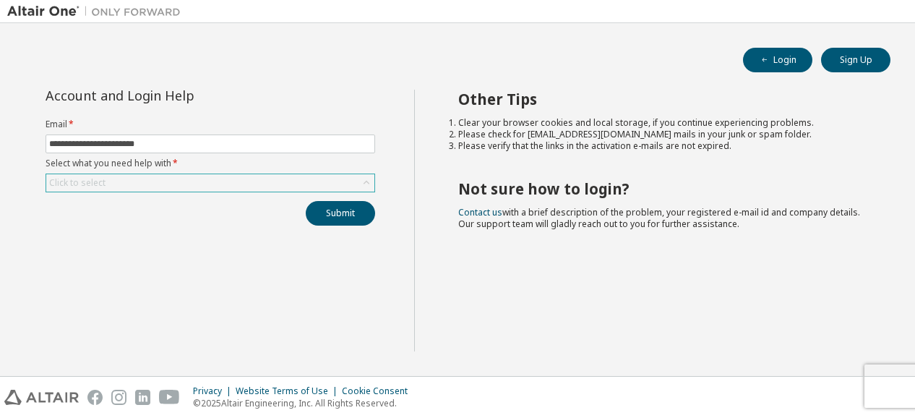
click at [244, 184] on div "Click to select" at bounding box center [210, 182] width 328 height 17
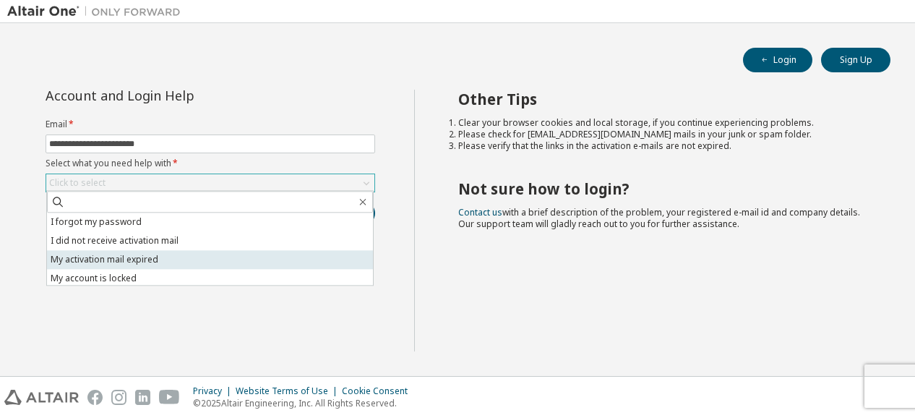
click at [177, 257] on li "My activation mail expired" at bounding box center [210, 259] width 326 height 19
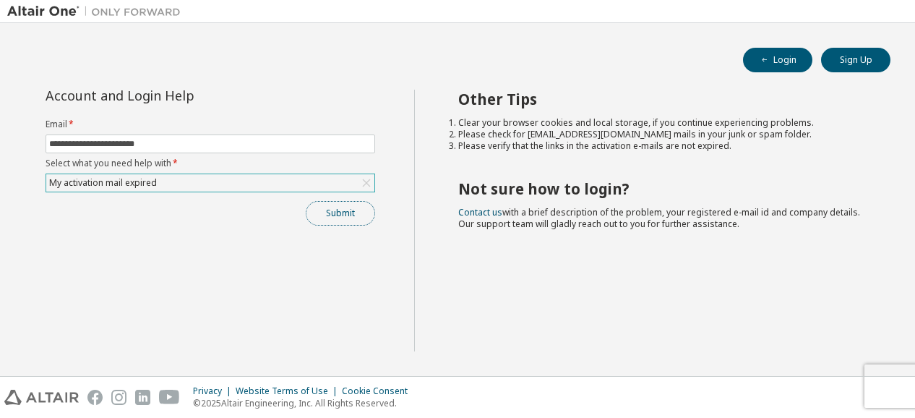
click at [326, 210] on button "Submit" at bounding box center [340, 213] width 69 height 25
click at [881, 335] on div "Other Tips Clear your browser cookies and local storage, if you continue experi…" at bounding box center [661, 221] width 495 height 262
click at [373, 182] on icon at bounding box center [366, 183] width 14 height 14
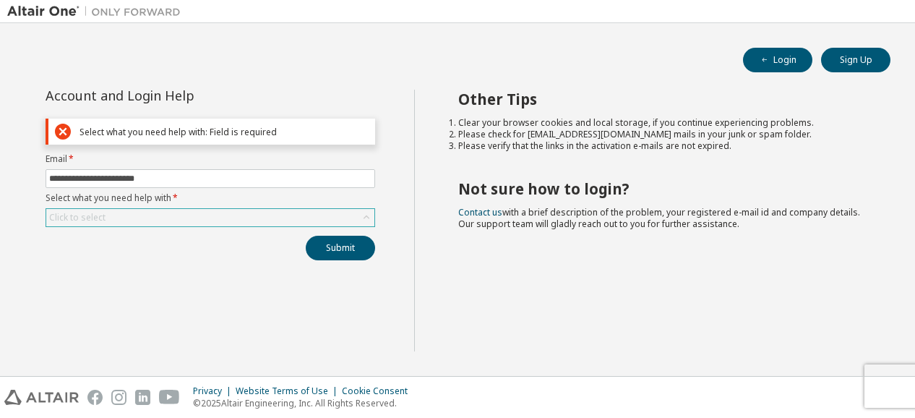
click at [71, 129] on icon at bounding box center [63, 132] width 16 height 16
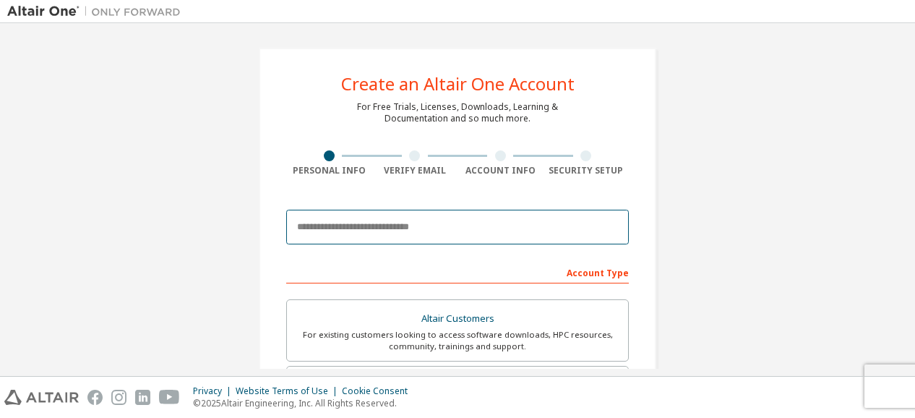
click at [323, 223] on input "email" at bounding box center [457, 227] width 343 height 35
type input "**********"
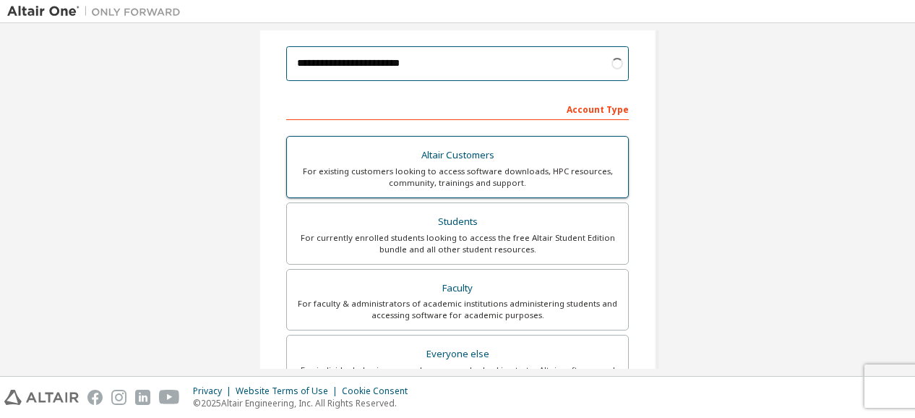
scroll to position [218, 0]
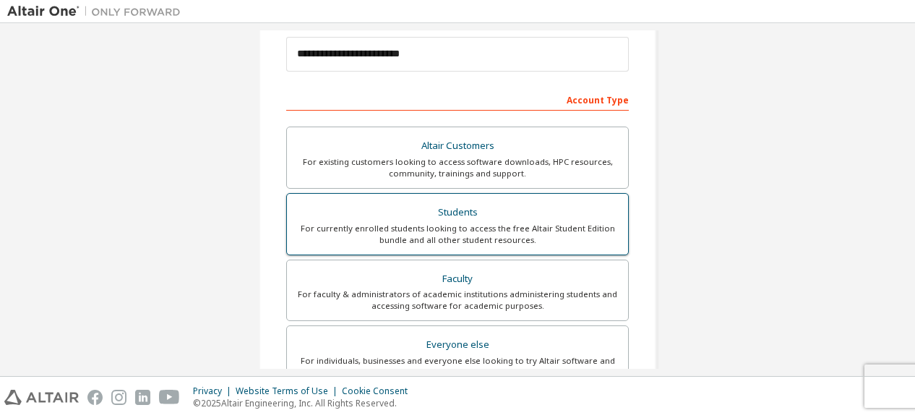
click at [454, 202] on div "Students" at bounding box center [458, 212] width 324 height 20
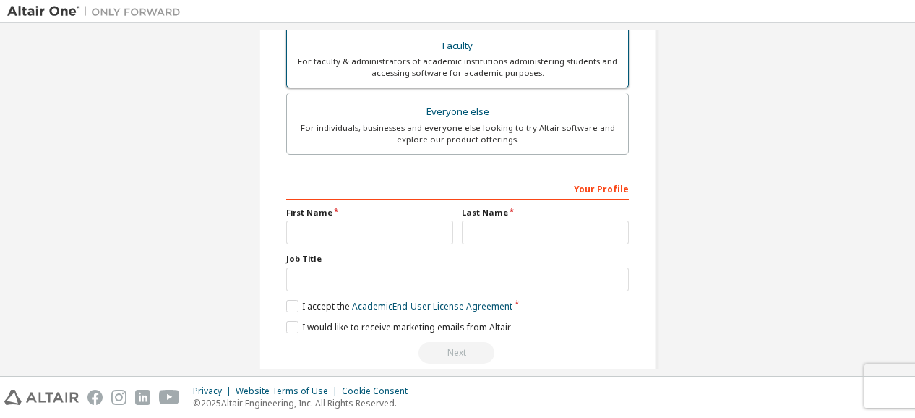
scroll to position [469, 0]
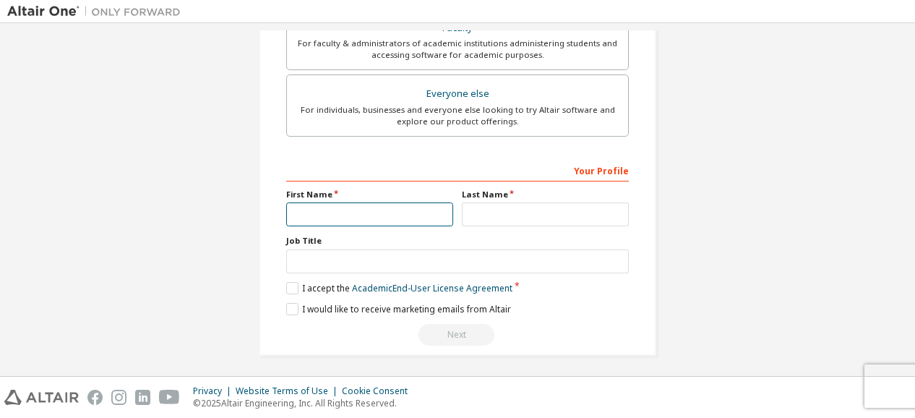
click at [384, 203] on input "text" at bounding box center [369, 214] width 167 height 24
type input "*****"
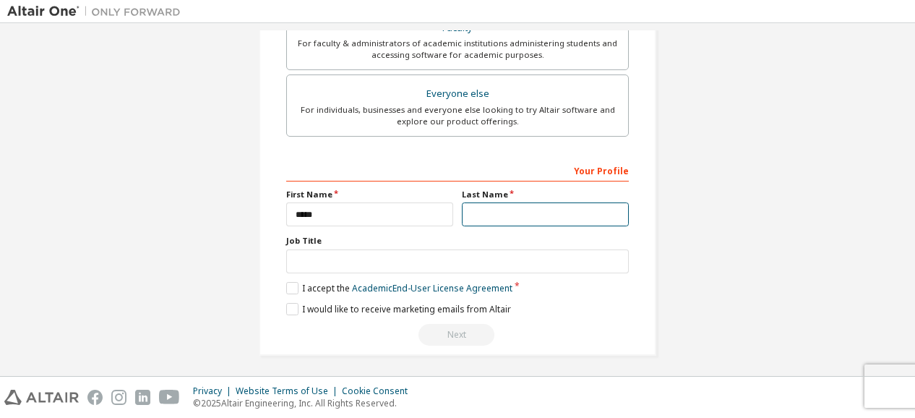
click at [480, 221] on input "text" at bounding box center [545, 214] width 167 height 24
type input "******"
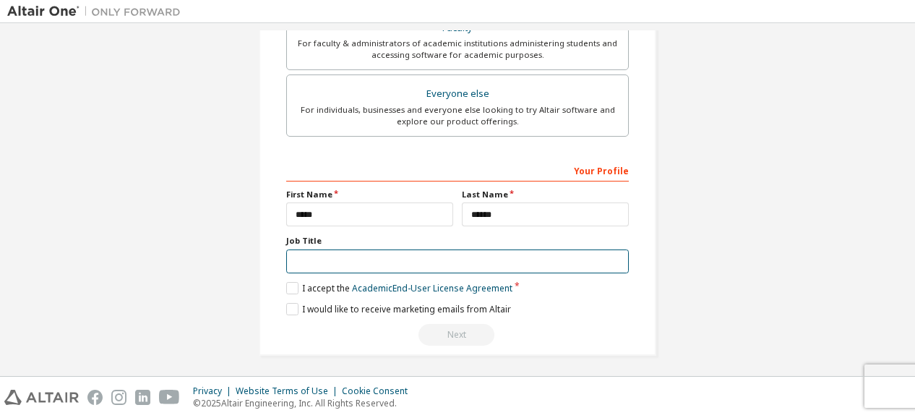
click at [512, 249] on input "text" at bounding box center [457, 261] width 343 height 24
type input "*******"
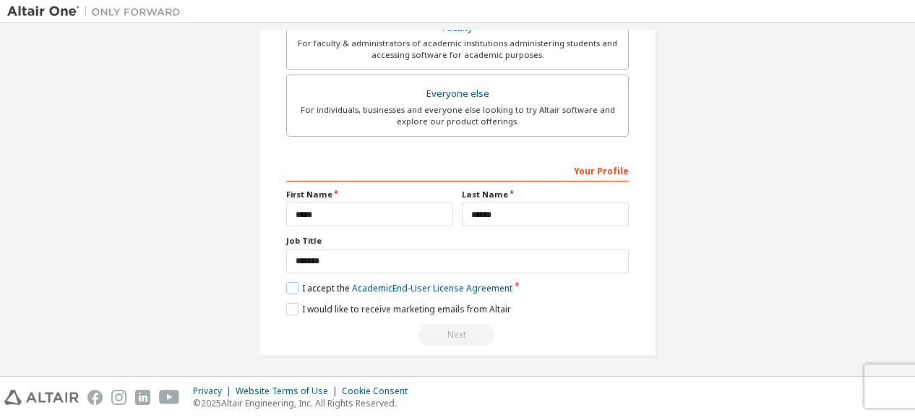
click at [294, 282] on label "I accept the Academic End-User License Agreement" at bounding box center [399, 288] width 226 height 12
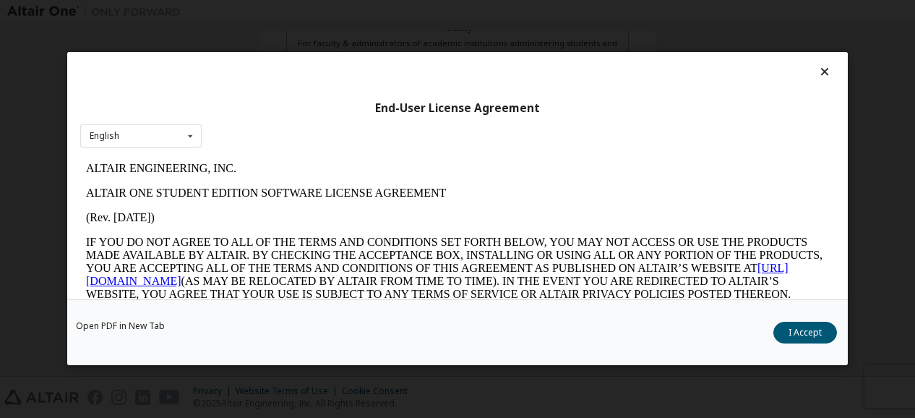
scroll to position [0, 0]
click at [794, 338] on button "I Accept" at bounding box center [806, 334] width 64 height 22
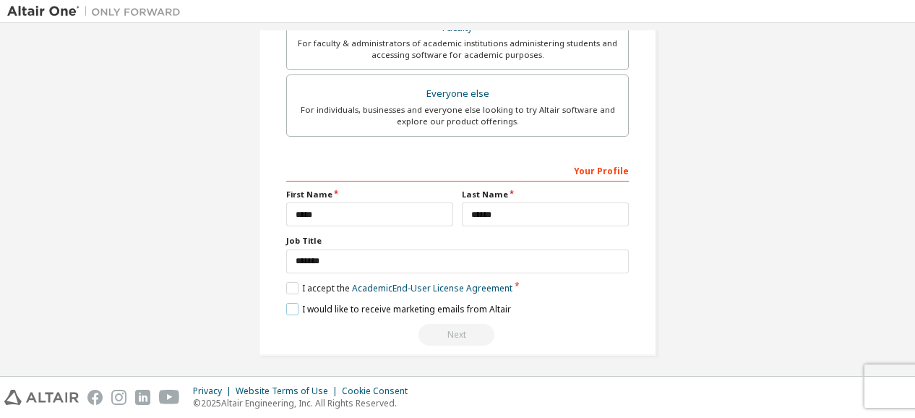
click at [289, 304] on label "I would like to receive marketing emails from Altair" at bounding box center [398, 309] width 225 height 12
click at [456, 330] on div "Next" at bounding box center [457, 335] width 343 height 22
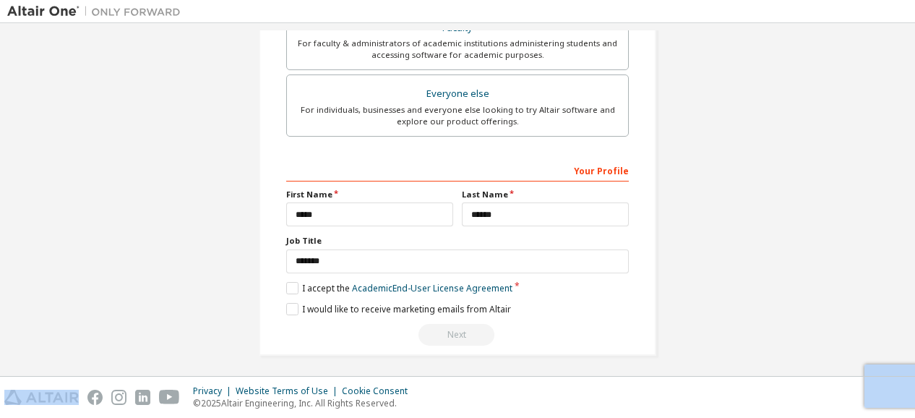
click at [456, 330] on div "Next" at bounding box center [457, 335] width 343 height 22
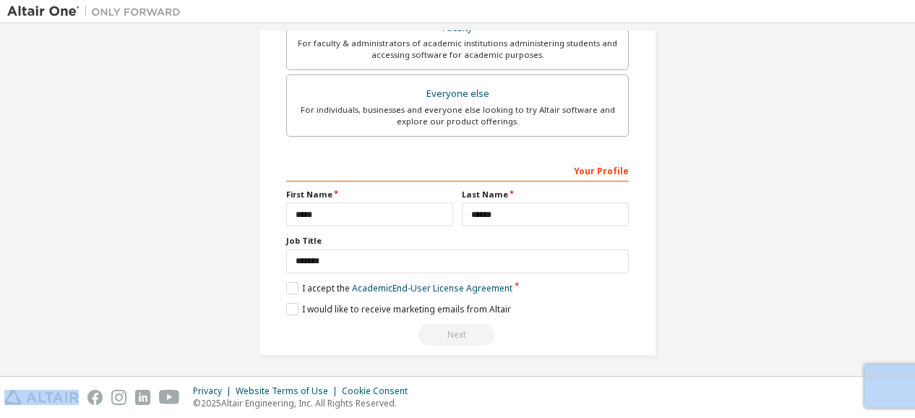
click at [456, 330] on div "Next" at bounding box center [457, 335] width 343 height 22
drag, startPoint x: 456, startPoint y: 330, endPoint x: 463, endPoint y: 375, distance: 46.0
click at [463, 375] on div "**********" at bounding box center [457, 199] width 915 height 353
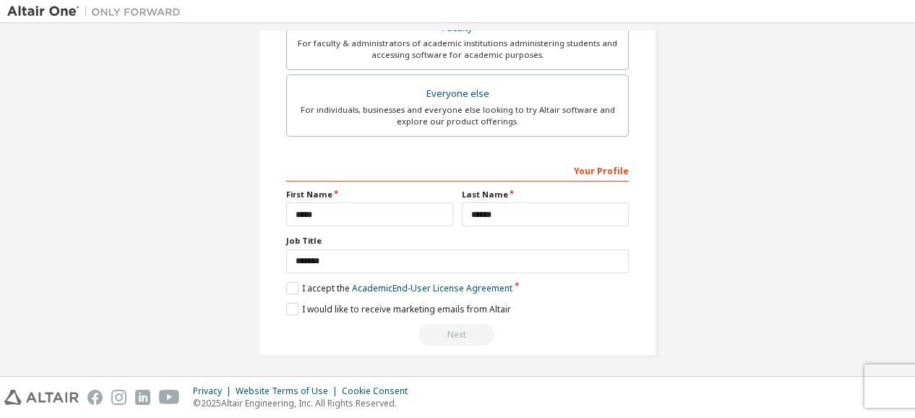
click at [463, 375] on div "**********" at bounding box center [457, 199] width 915 height 353
click at [455, 330] on div "Next" at bounding box center [457, 335] width 343 height 22
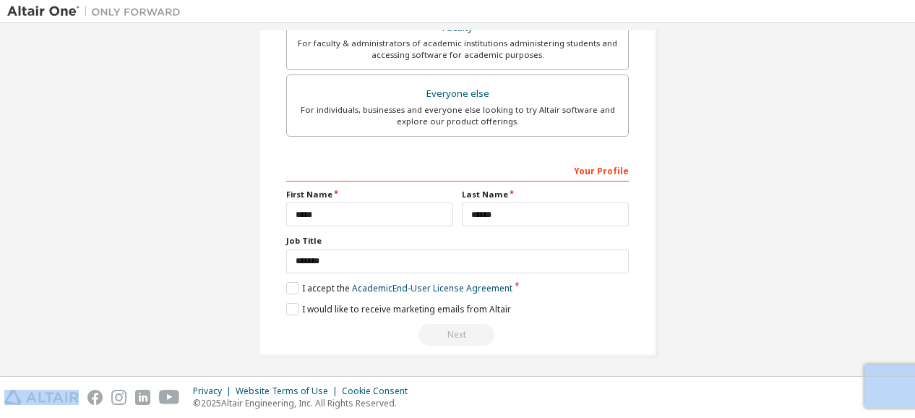
click at [455, 330] on div "Next" at bounding box center [457, 335] width 343 height 22
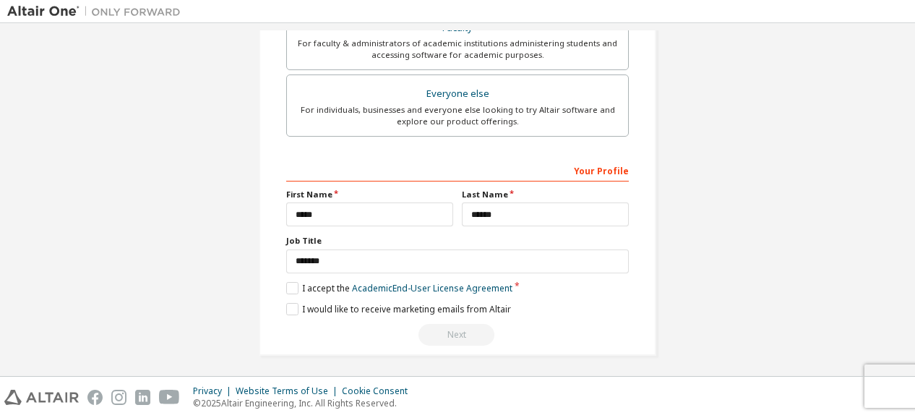
click at [455, 330] on div "Next" at bounding box center [457, 335] width 343 height 22
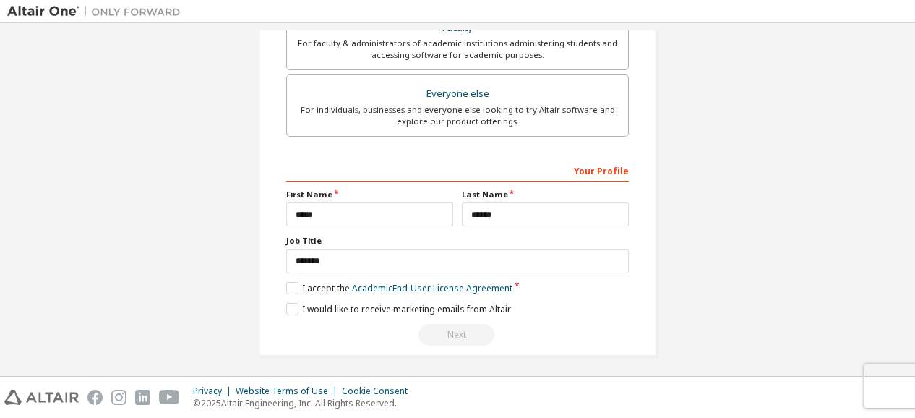
click at [873, 403] on div "Privacy Website Terms of Use Cookie Consent © 2025 Altair Engineering, Inc. All…" at bounding box center [457, 397] width 915 height 41
click at [458, 319] on div "**********" at bounding box center [457, 251] width 343 height 187
click at [458, 325] on div "Next" at bounding box center [457, 335] width 343 height 22
